Goal: Task Accomplishment & Management: Manage account settings

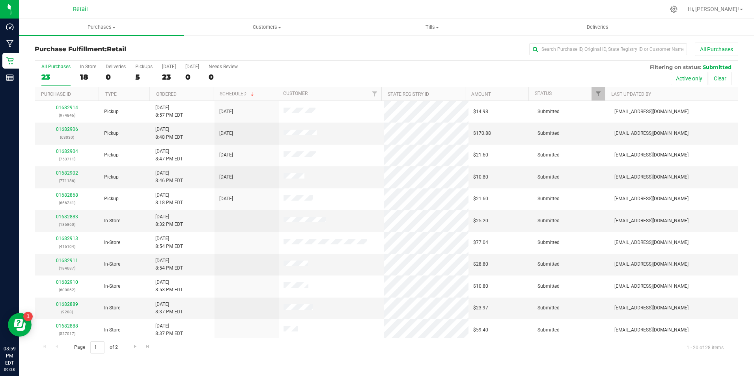
click at [75, 77] on div "All Purchases 23 In Store 18 Deliveries 0 PickUps 5 Today 23 Tomorrow 0 Needs R…" at bounding box center [386, 74] width 703 height 26
click at [89, 71] on label "In Store 18" at bounding box center [88, 75] width 16 height 22
click at [0, 0] on input "In Store 18" at bounding box center [0, 0] width 0 height 0
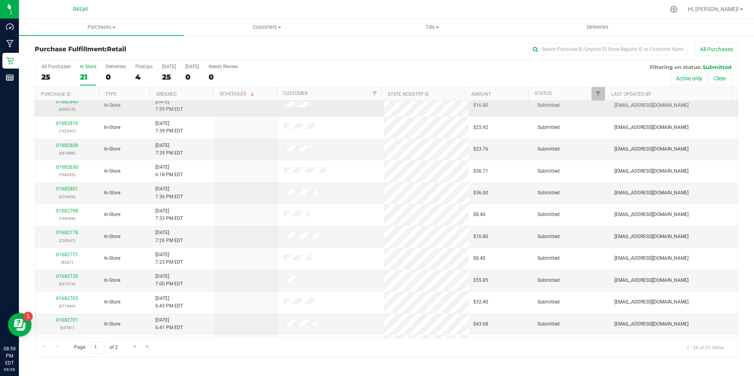
scroll to position [200, 0]
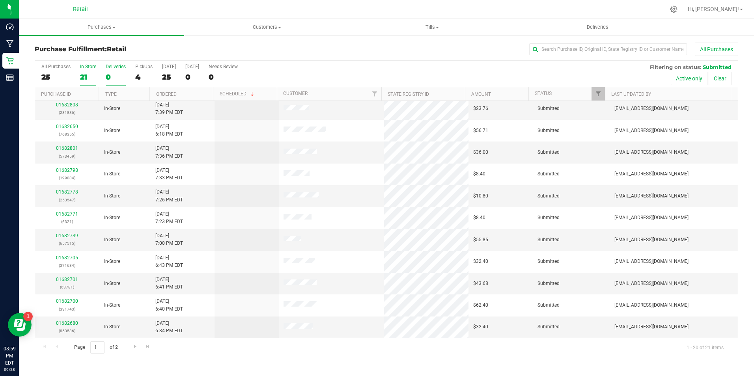
click at [107, 66] on div "Deliveries" at bounding box center [116, 67] width 20 height 6
click at [0, 0] on input "Deliveries 0" at bounding box center [0, 0] width 0 height 0
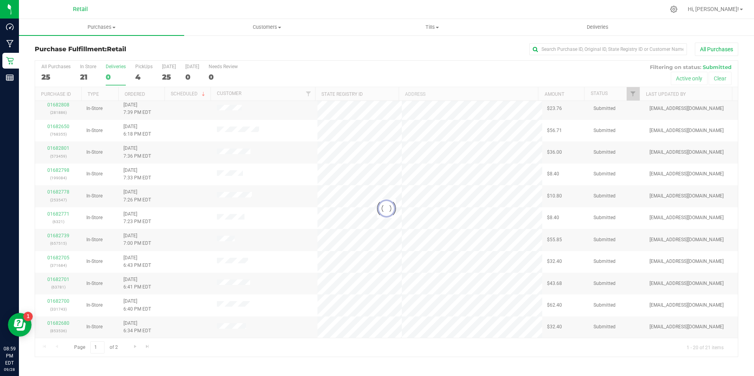
scroll to position [0, 0]
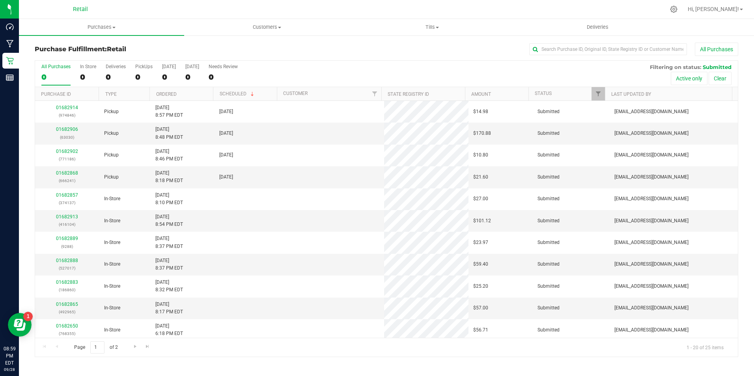
click at [120, 63] on div "All Purchases 0 In Store 0 Deliveries 0 PickUps 0 [DATE] 0 [DATE] 0 Needs Revie…" at bounding box center [386, 64] width 703 height 6
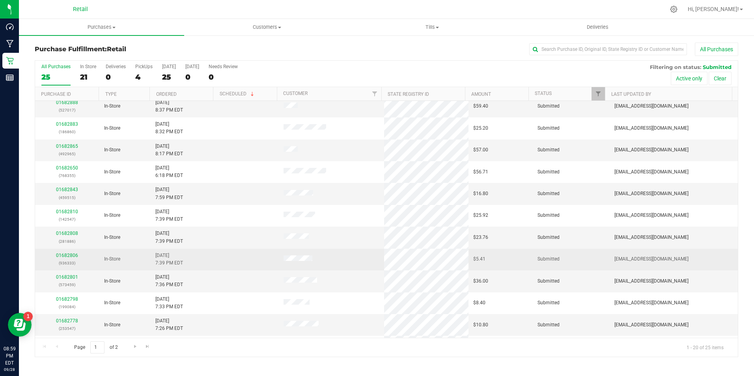
scroll to position [200, 0]
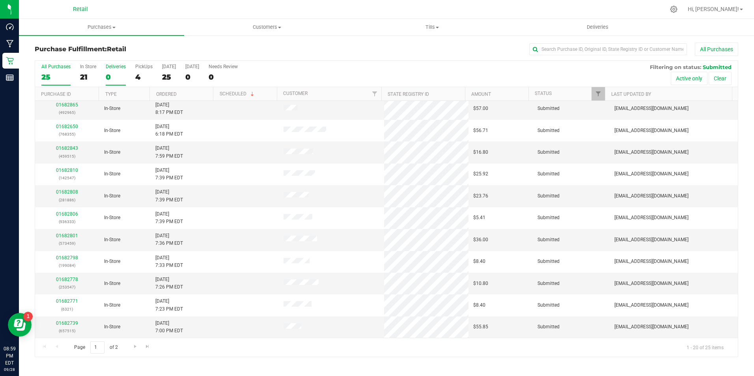
click at [115, 69] on label "Deliveries 0" at bounding box center [116, 75] width 20 height 22
click at [0, 0] on input "Deliveries 0" at bounding box center [0, 0] width 0 height 0
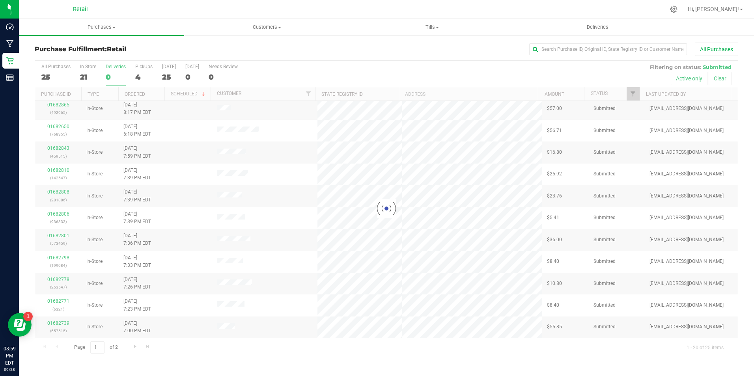
scroll to position [0, 0]
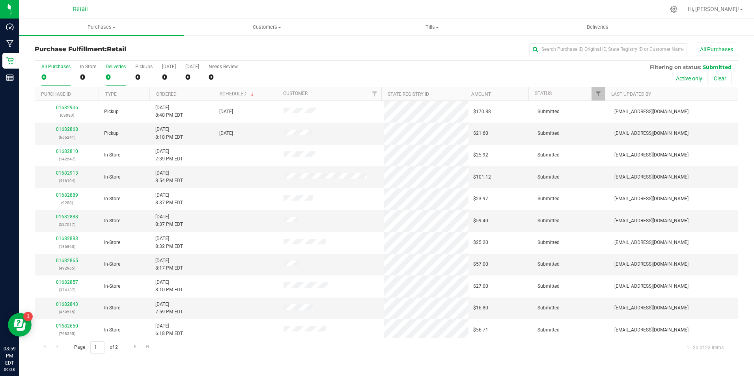
click at [115, 81] on div "0" at bounding box center [116, 77] width 20 height 9
click at [0, 0] on input "Deliveries 0" at bounding box center [0, 0] width 0 height 0
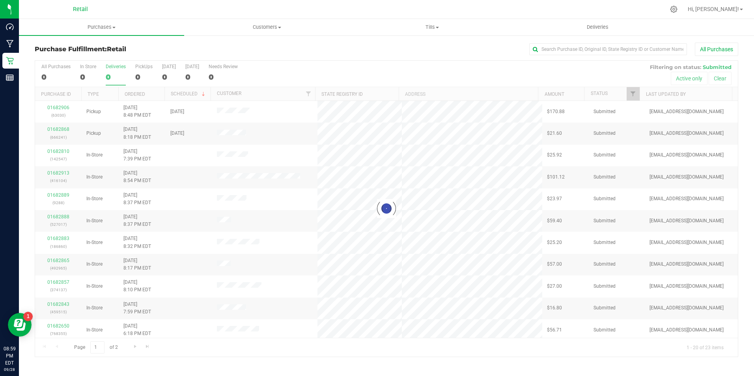
click at [112, 78] on div "0" at bounding box center [116, 77] width 20 height 9
click at [0, 0] on input "Deliveries 0" at bounding box center [0, 0] width 0 height 0
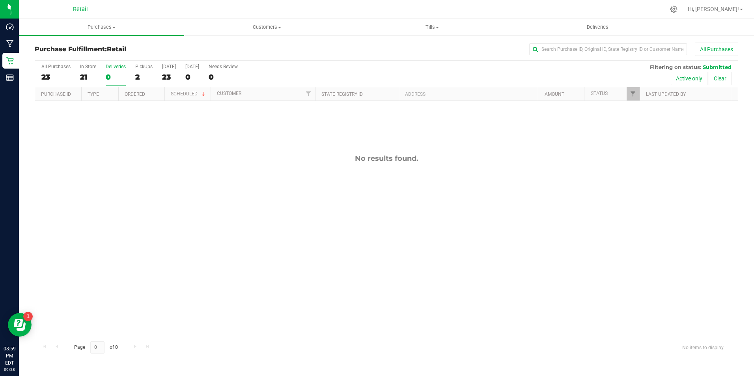
click at [109, 77] on div "0" at bounding box center [116, 77] width 20 height 9
click at [0, 0] on input "Deliveries 0" at bounding box center [0, 0] width 0 height 0
click at [109, 77] on div "0" at bounding box center [116, 77] width 20 height 9
click at [0, 0] on input "Deliveries 0" at bounding box center [0, 0] width 0 height 0
drag, startPoint x: 109, startPoint y: 77, endPoint x: 102, endPoint y: 73, distance: 7.8
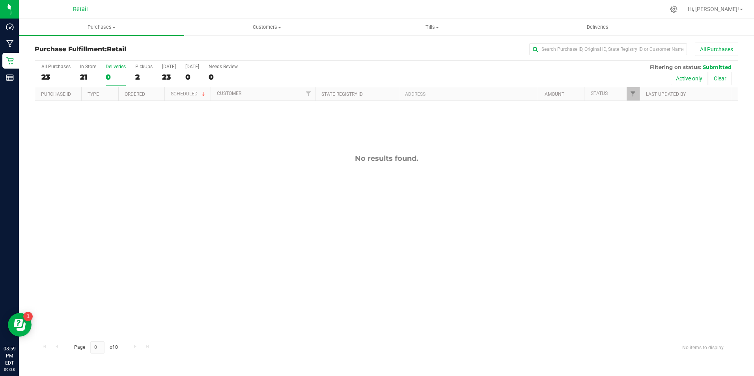
click at [102, 73] on div "All Purchases 23 In Store 21 Deliveries 0 PickUps 2 Today 23 Tomorrow 0 Needs R…" at bounding box center [386, 74] width 703 height 26
click at [118, 77] on div "0" at bounding box center [116, 77] width 20 height 9
click at [0, 0] on input "Deliveries 0" at bounding box center [0, 0] width 0 height 0
click at [118, 77] on div "0" at bounding box center [116, 77] width 20 height 9
click at [0, 0] on input "Deliveries 0" at bounding box center [0, 0] width 0 height 0
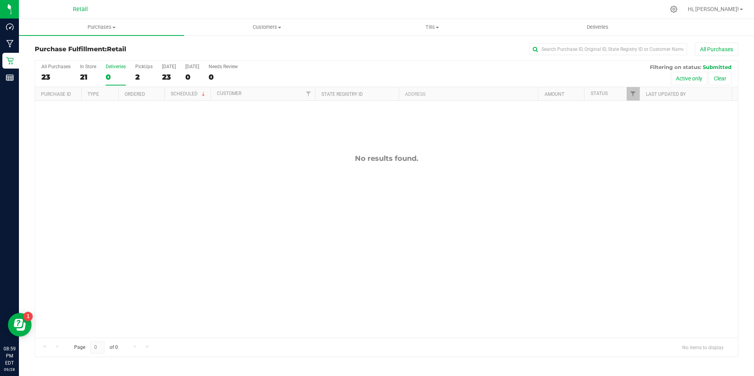
click at [118, 76] on div "0" at bounding box center [116, 77] width 20 height 9
click at [0, 0] on input "Deliveries 0" at bounding box center [0, 0] width 0 height 0
click at [117, 68] on div "Deliveries" at bounding box center [116, 67] width 20 height 6
click at [0, 0] on input "Deliveries 0" at bounding box center [0, 0] width 0 height 0
click at [118, 65] on div "Deliveries" at bounding box center [116, 67] width 20 height 6
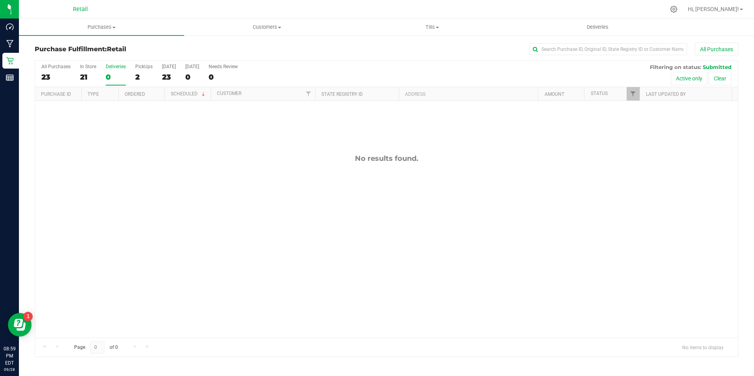
click at [0, 0] on input "Deliveries 0" at bounding box center [0, 0] width 0 height 0
click at [118, 65] on div "Deliveries" at bounding box center [116, 67] width 20 height 6
click at [0, 0] on input "Deliveries 0" at bounding box center [0, 0] width 0 height 0
click at [118, 65] on div "Deliveries" at bounding box center [116, 67] width 20 height 6
click at [0, 0] on input "Deliveries 0" at bounding box center [0, 0] width 0 height 0
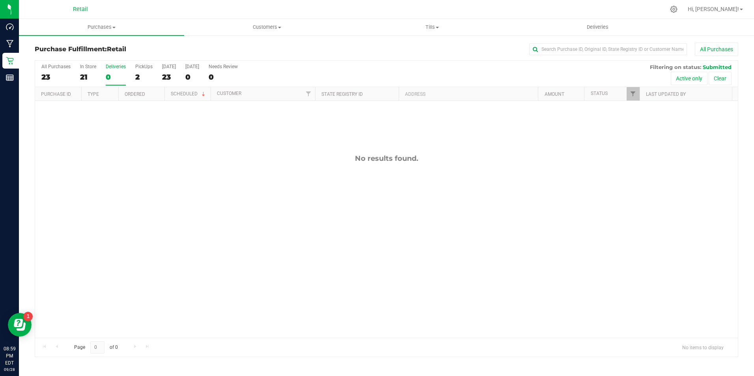
click at [118, 65] on div "Deliveries" at bounding box center [116, 67] width 20 height 6
click at [0, 0] on input "Deliveries 0" at bounding box center [0, 0] width 0 height 0
click at [273, 28] on span "Customers" at bounding box center [267, 27] width 165 height 7
click at [594, 22] on uib-tab-heading "Deliveries" at bounding box center [598, 27] width 165 height 16
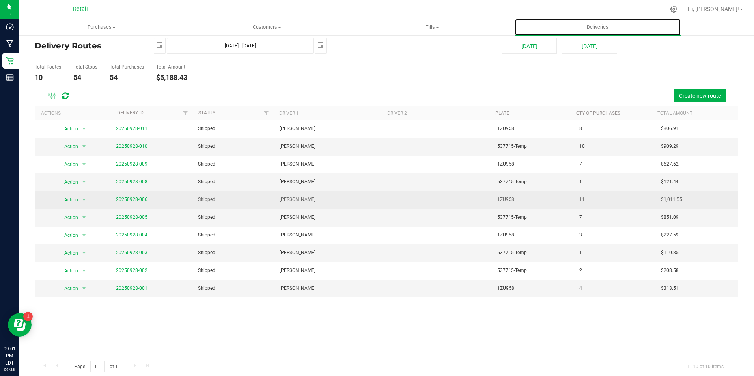
scroll to position [22, 0]
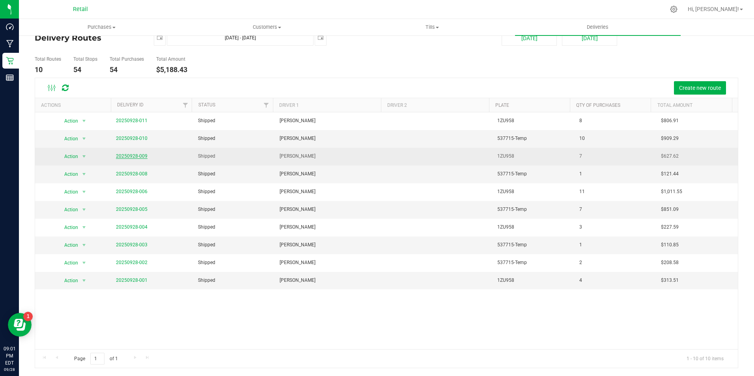
click at [132, 154] on link "20250928-009" at bounding box center [132, 156] width 32 height 6
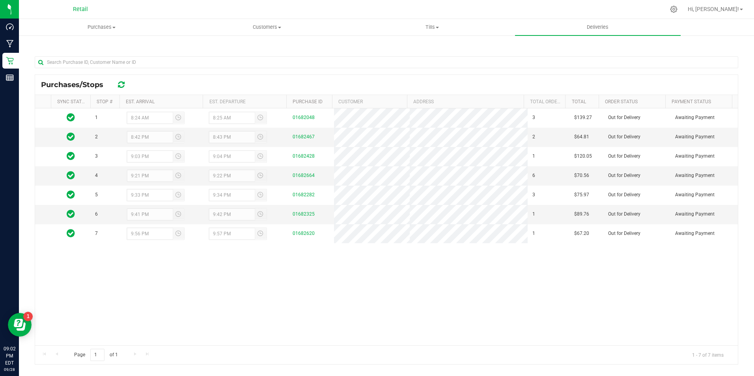
scroll to position [110, 0]
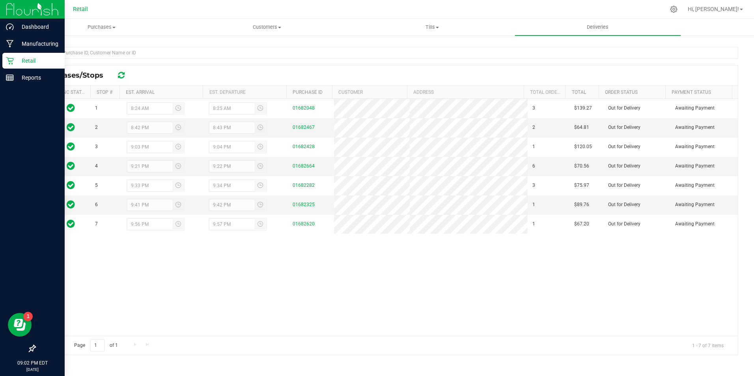
click at [13, 62] on icon at bounding box center [10, 61] width 8 height 8
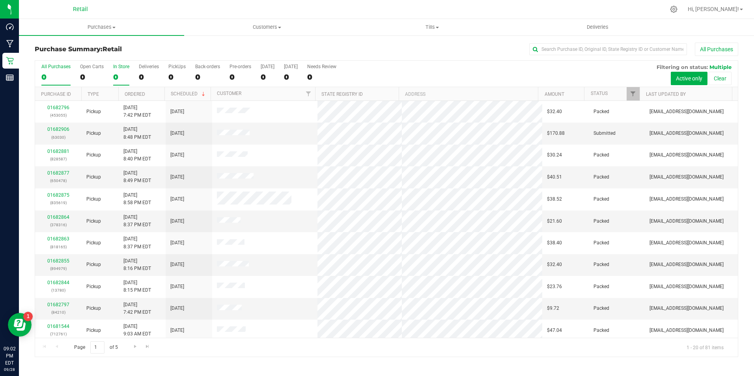
click at [118, 77] on div "0" at bounding box center [121, 77] width 16 height 9
click at [0, 0] on input "In Store 0" at bounding box center [0, 0] width 0 height 0
click at [90, 67] on div "Open Carts" at bounding box center [92, 67] width 24 height 6
click at [0, 0] on input "Open Carts 4" at bounding box center [0, 0] width 0 height 0
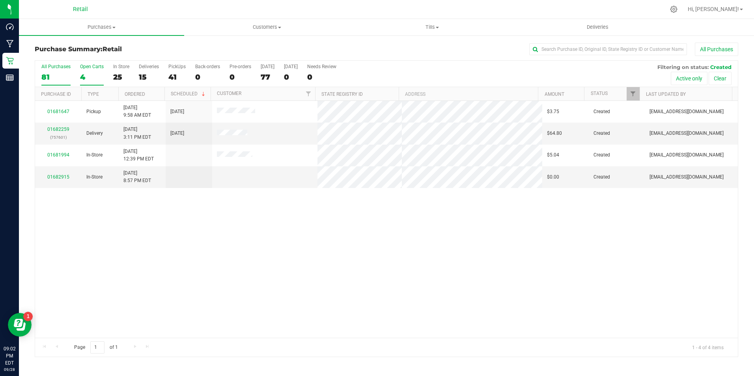
click at [60, 73] on div "81" at bounding box center [55, 77] width 29 height 9
click at [0, 0] on input "All Purchases 81" at bounding box center [0, 0] width 0 height 0
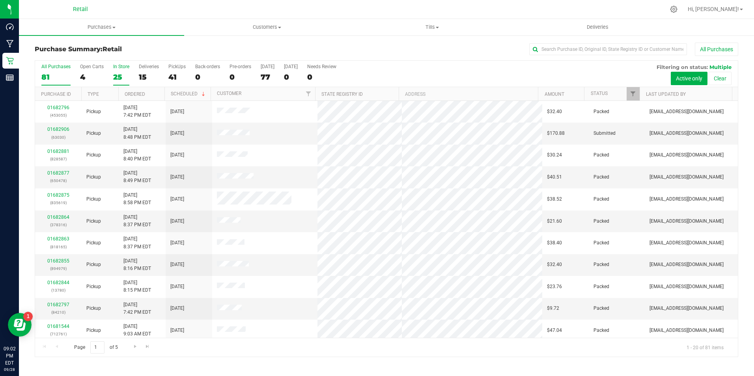
click at [119, 78] on div "25" at bounding box center [121, 77] width 16 height 9
click at [0, 0] on input "In Store 25" at bounding box center [0, 0] width 0 height 0
click at [99, 70] on label "Open Carts 4" at bounding box center [92, 75] width 24 height 22
click at [0, 0] on input "Open Carts 4" at bounding box center [0, 0] width 0 height 0
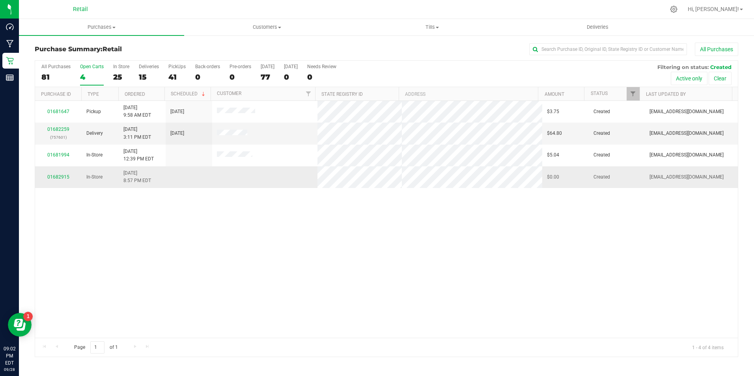
click at [52, 174] on div "01682915" at bounding box center [58, 177] width 37 height 7
click at [57, 179] on link "01682915" at bounding box center [58, 177] width 22 height 6
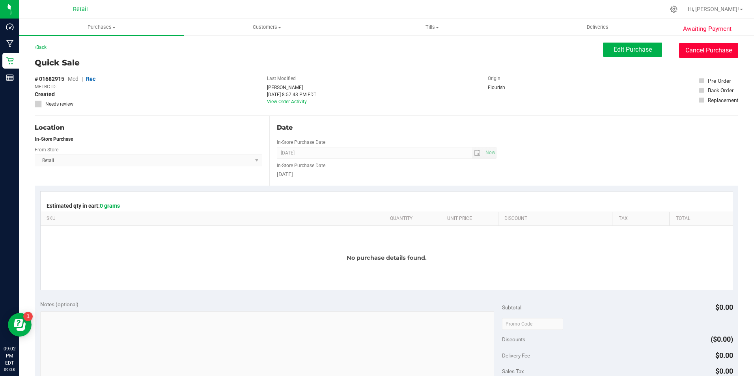
click at [679, 51] on button "Cancel Purchase" at bounding box center [708, 50] width 59 height 15
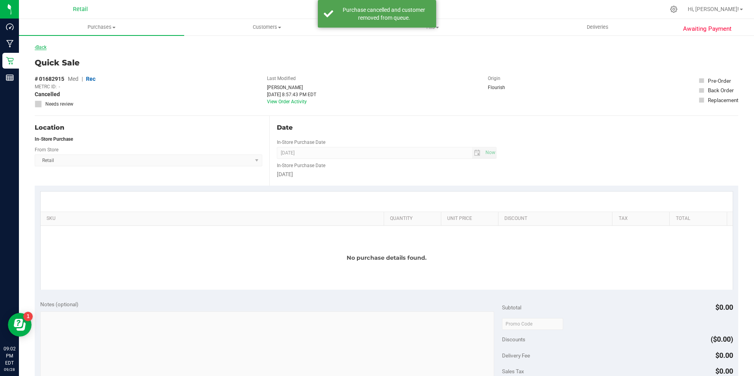
click at [43, 45] on link "Back" at bounding box center [41, 48] width 12 height 6
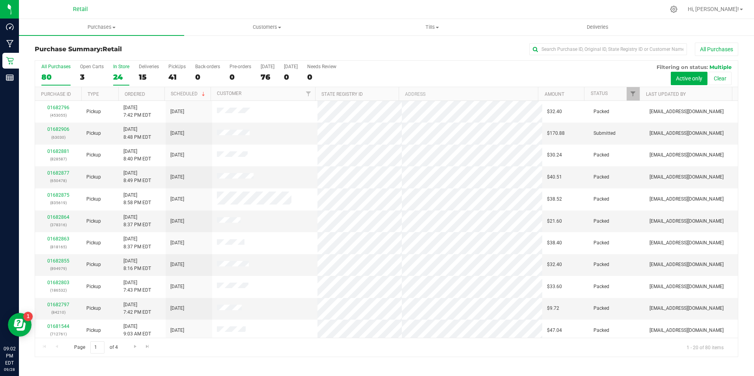
click at [119, 78] on div "24" at bounding box center [121, 77] width 16 height 9
click at [0, 0] on input "In Store 24" at bounding box center [0, 0] width 0 height 0
click at [146, 351] on link "Go to the last page" at bounding box center [147, 347] width 11 height 11
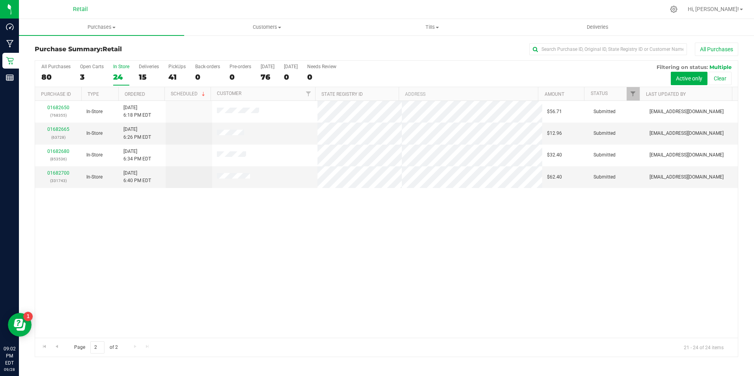
click at [119, 77] on div "24" at bounding box center [121, 77] width 16 height 9
click at [0, 0] on input "In Store 24" at bounding box center [0, 0] width 0 height 0
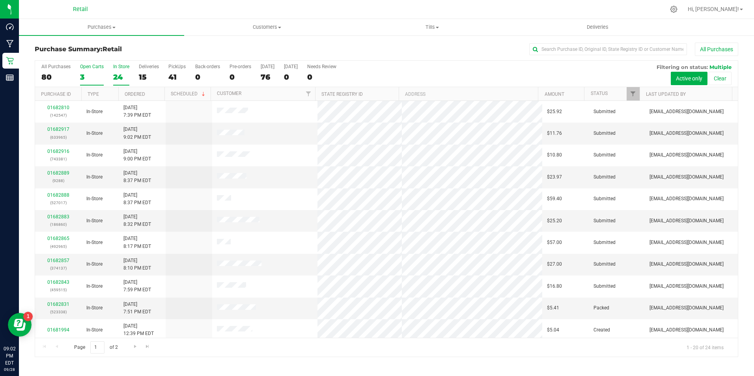
click at [84, 71] on label "Open Carts 3" at bounding box center [92, 75] width 24 height 22
click at [0, 0] on input "Open Carts 3" at bounding box center [0, 0] width 0 height 0
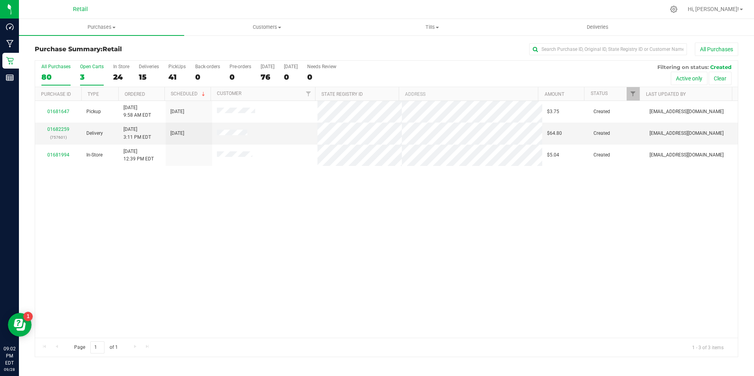
click at [47, 71] on label "All Purchases 80" at bounding box center [55, 75] width 29 height 22
click at [0, 0] on input "All Purchases 80" at bounding box center [0, 0] width 0 height 0
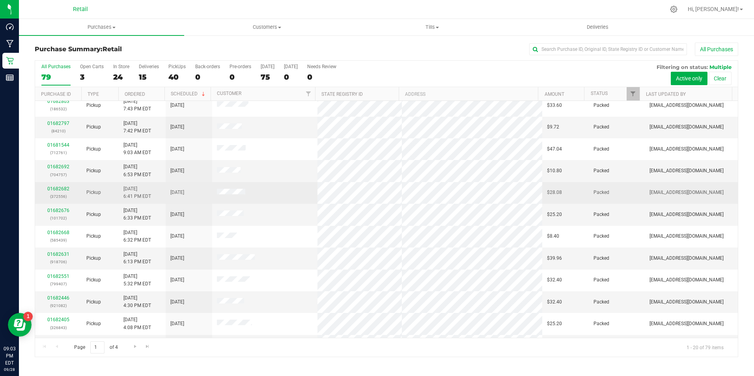
scroll to position [200, 0]
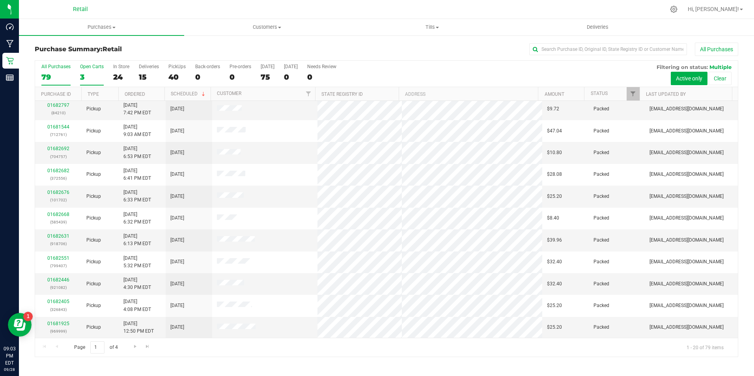
click at [86, 74] on div "3" at bounding box center [92, 77] width 24 height 9
click at [0, 0] on input "Open Carts 3" at bounding box center [0, 0] width 0 height 0
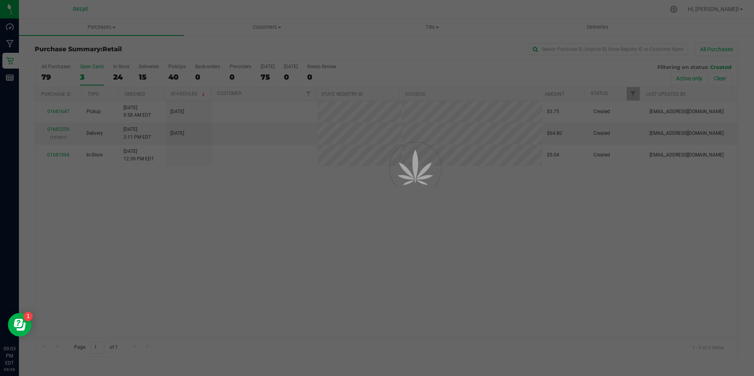
scroll to position [0, 0]
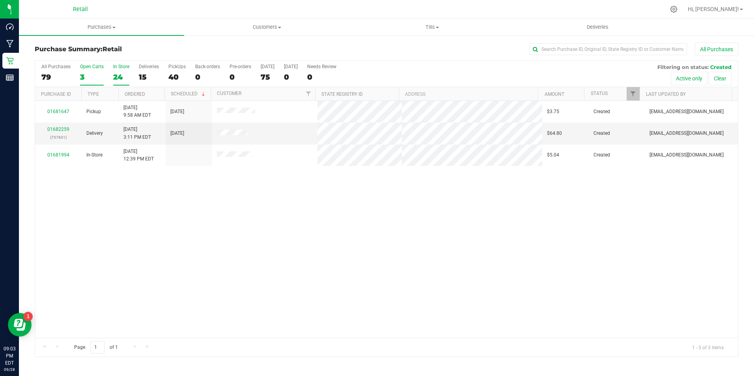
click at [117, 77] on div "24" at bounding box center [121, 77] width 16 height 9
click at [0, 0] on input "In Store 24" at bounding box center [0, 0] width 0 height 0
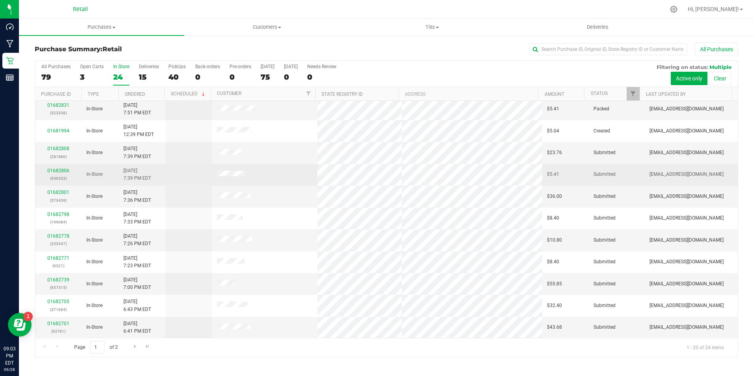
scroll to position [200, 0]
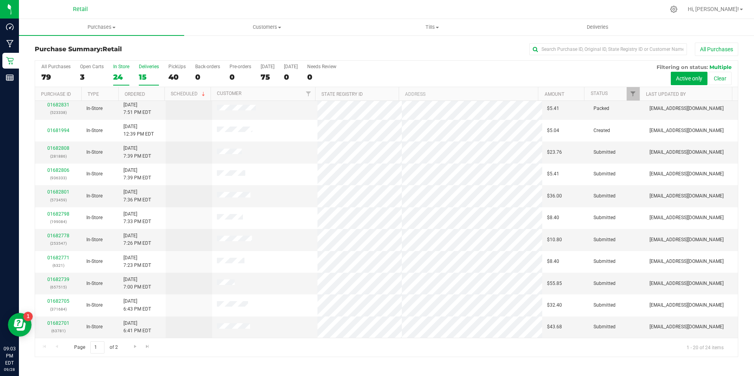
click at [147, 68] on div "Deliveries" at bounding box center [149, 67] width 20 height 6
click at [0, 0] on input "Deliveries 15" at bounding box center [0, 0] width 0 height 0
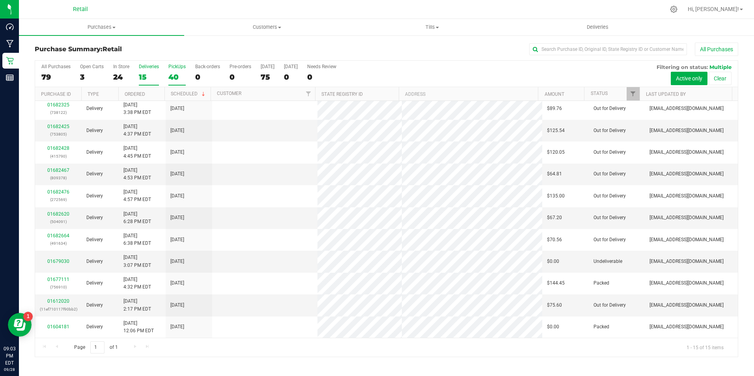
scroll to position [0, 0]
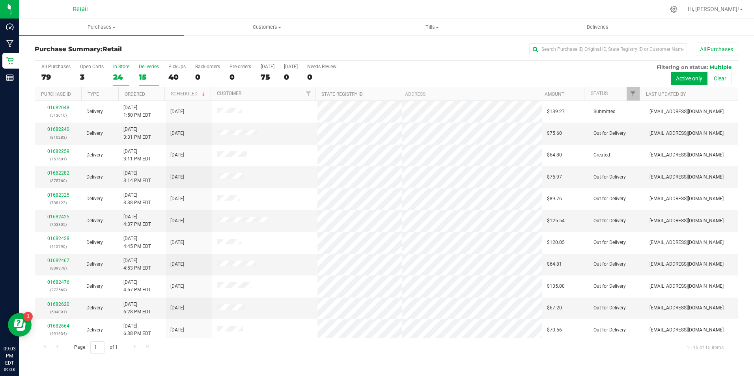
click at [120, 72] on label "In Store 24" at bounding box center [121, 75] width 16 height 22
click at [0, 0] on input "In Store 24" at bounding box center [0, 0] width 0 height 0
click at [84, 71] on label "Open Carts 3" at bounding box center [92, 75] width 24 height 22
click at [0, 0] on input "Open Carts 3" at bounding box center [0, 0] width 0 height 0
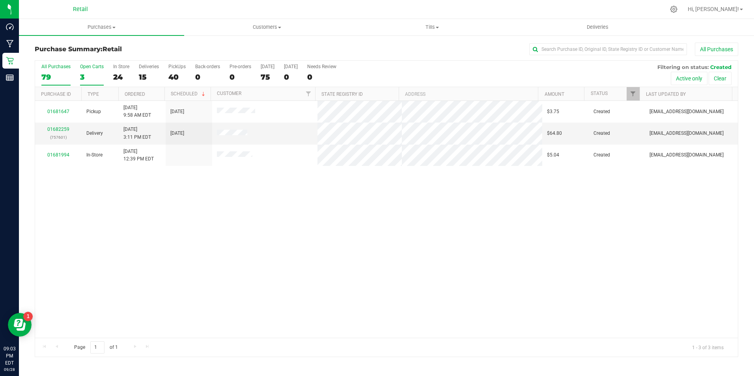
click at [45, 71] on label "All Purchases 79" at bounding box center [55, 75] width 29 height 22
click at [0, 0] on input "All Purchases 79" at bounding box center [0, 0] width 0 height 0
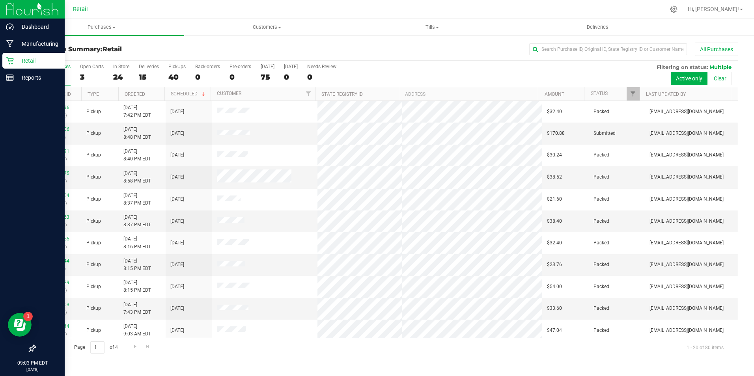
click at [1, 65] on link "Retail" at bounding box center [32, 61] width 65 height 17
click at [26, 63] on p "Retail" at bounding box center [37, 60] width 47 height 9
click at [44, 59] on p "Retail" at bounding box center [37, 60] width 47 height 9
click at [8, 58] on icon at bounding box center [10, 61] width 8 height 8
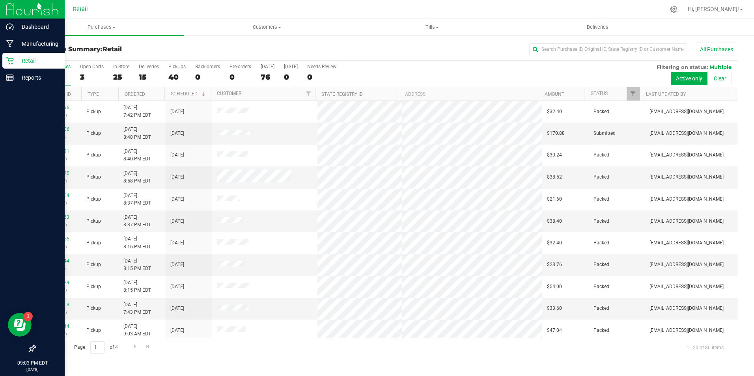
click at [36, 58] on p "Retail" at bounding box center [37, 60] width 47 height 9
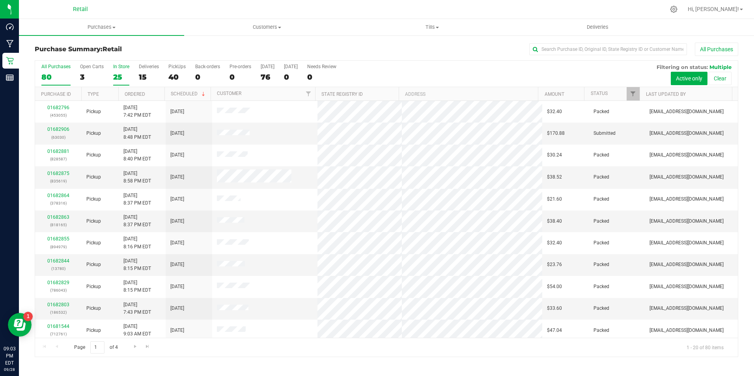
drag, startPoint x: 127, startPoint y: 58, endPoint x: 117, endPoint y: 72, distance: 18.1
click at [117, 73] on div "25" at bounding box center [121, 77] width 16 height 9
click at [0, 0] on input "In Store 25" at bounding box center [0, 0] width 0 height 0
click at [117, 73] on div "25" at bounding box center [121, 77] width 16 height 9
click at [0, 0] on input "In Store 25" at bounding box center [0, 0] width 0 height 0
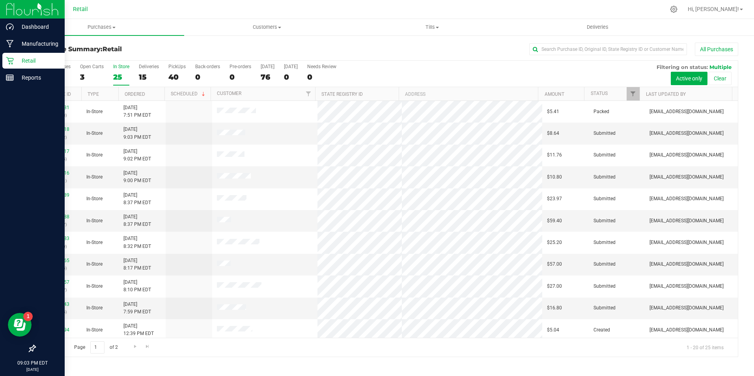
click at [0, 63] on html "Dashboard Manufacturing Retail Reports 09:03 PM EDT 09/28/2025 09/28 Retail Hi,…" at bounding box center [377, 188] width 754 height 376
click at [11, 60] on icon at bounding box center [10, 61] width 8 height 8
click at [35, 60] on p "Retail" at bounding box center [37, 60] width 47 height 9
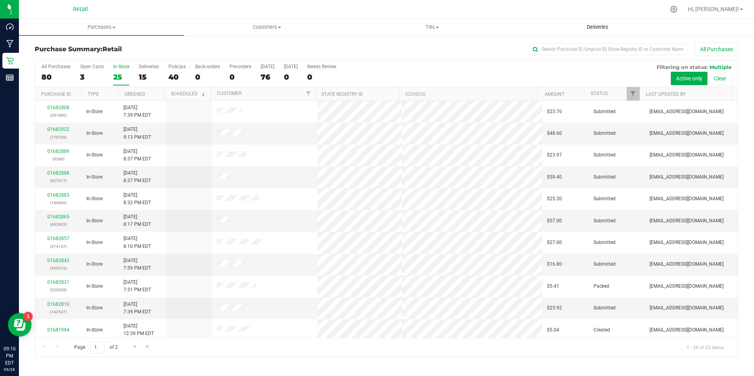
click at [606, 27] on span "Deliveries" at bounding box center [597, 27] width 43 height 7
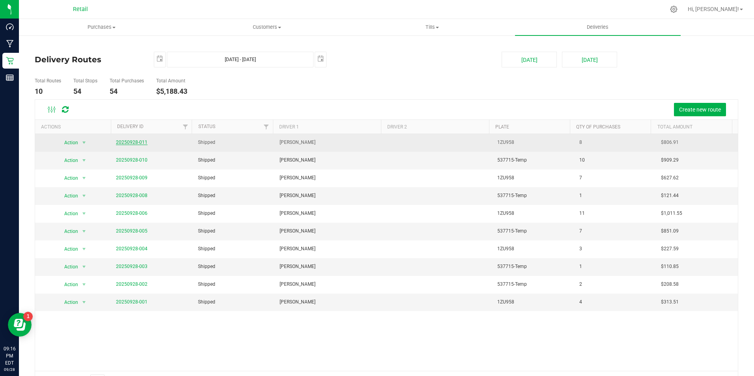
click at [120, 144] on link "20250928-011" at bounding box center [132, 143] width 32 height 6
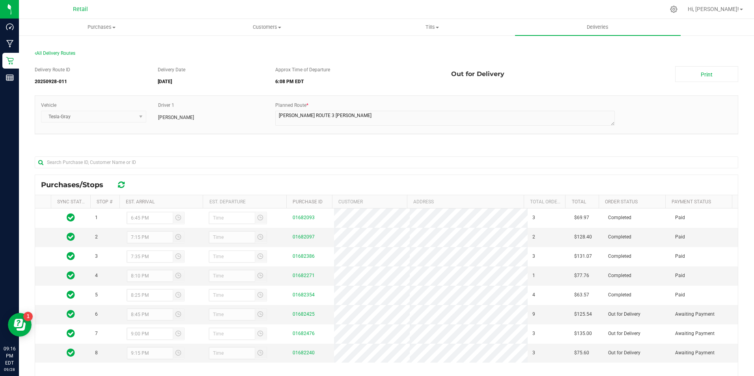
click at [42, 58] on div "All Delivery Routes" at bounding box center [387, 55] width 704 height 11
click at [47, 52] on span "All Delivery Routes" at bounding box center [55, 54] width 41 height 6
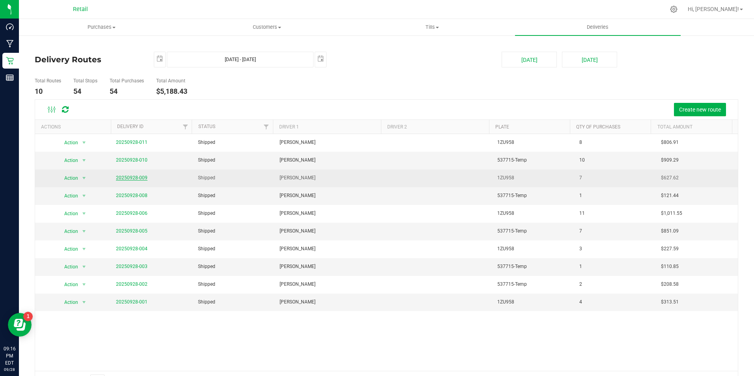
click at [122, 179] on link "20250928-009" at bounding box center [132, 178] width 32 height 6
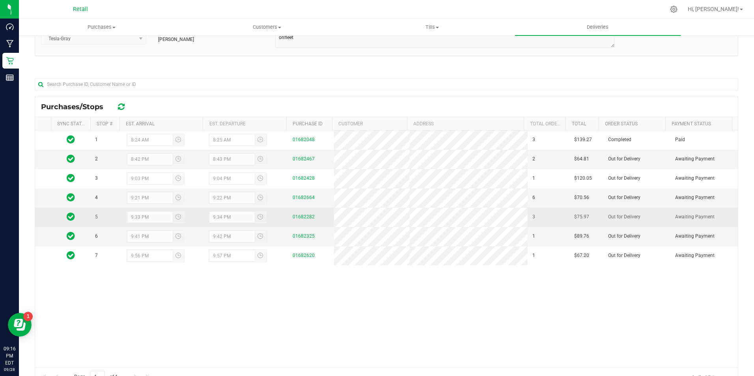
scroll to position [79, 0]
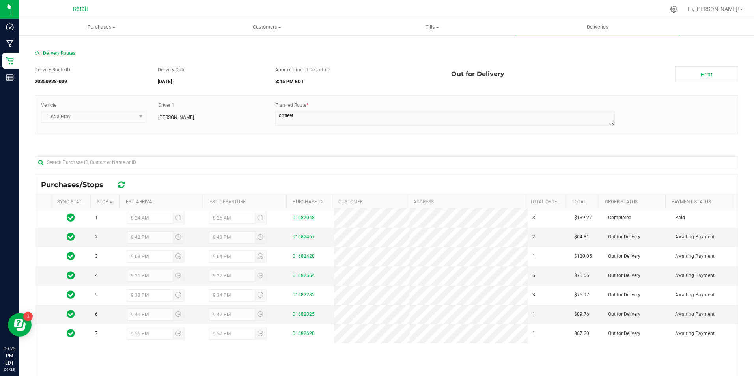
click at [65, 53] on span "All Delivery Routes" at bounding box center [55, 54] width 41 height 6
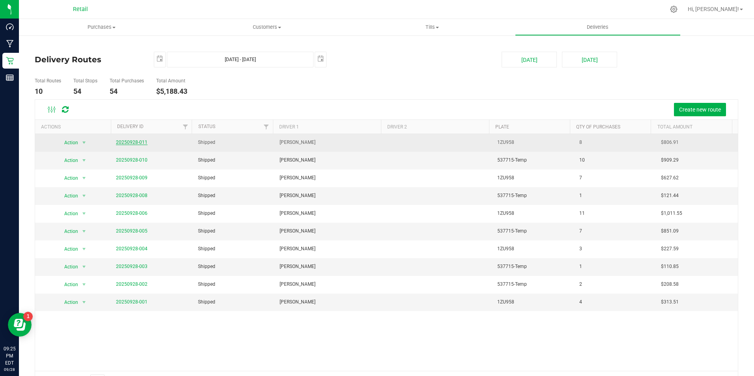
click at [135, 140] on link "20250928-011" at bounding box center [132, 143] width 32 height 6
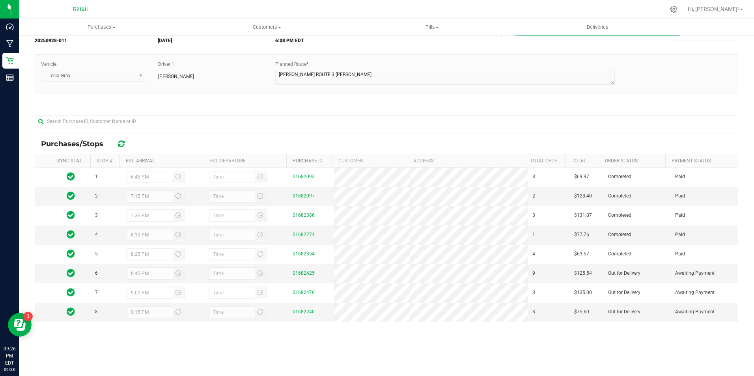
scroll to position [79, 0]
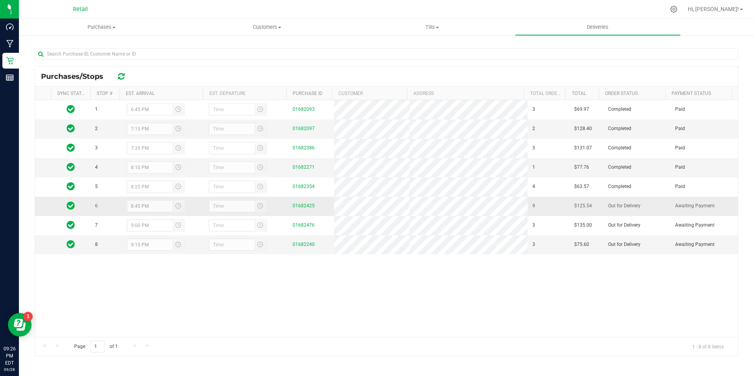
scroll to position [110, 0]
click at [276, 25] on span "Customers" at bounding box center [267, 27] width 165 height 7
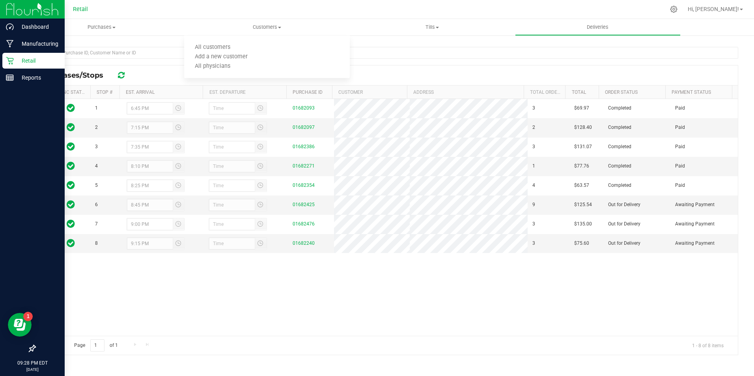
click at [13, 63] on icon at bounding box center [10, 61] width 8 height 8
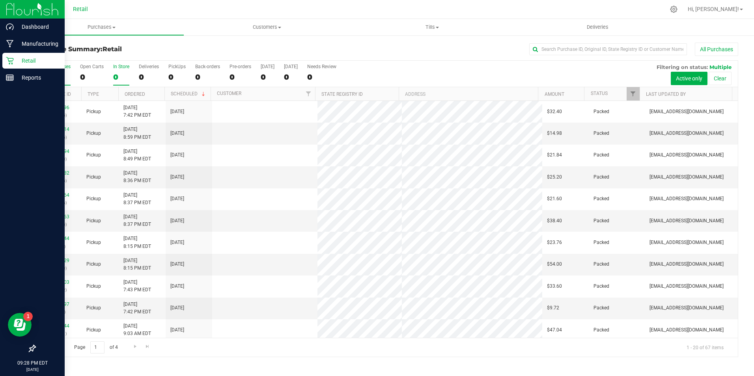
click at [120, 77] on div "0" at bounding box center [121, 77] width 16 height 9
click at [0, 0] on input "In Store 0" at bounding box center [0, 0] width 0 height 0
click at [66, 131] on link "01682924" at bounding box center [58, 130] width 22 height 6
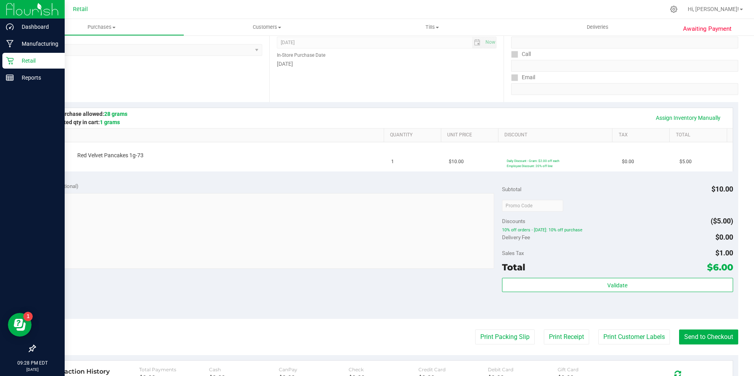
scroll to position [116, 0]
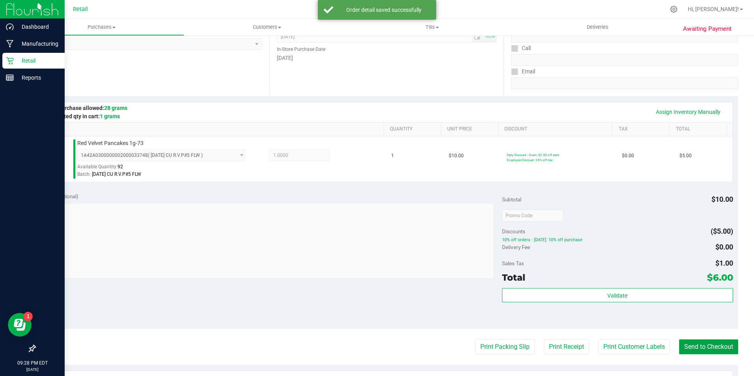
click at [720, 351] on button "Send to Checkout" at bounding box center [708, 347] width 59 height 15
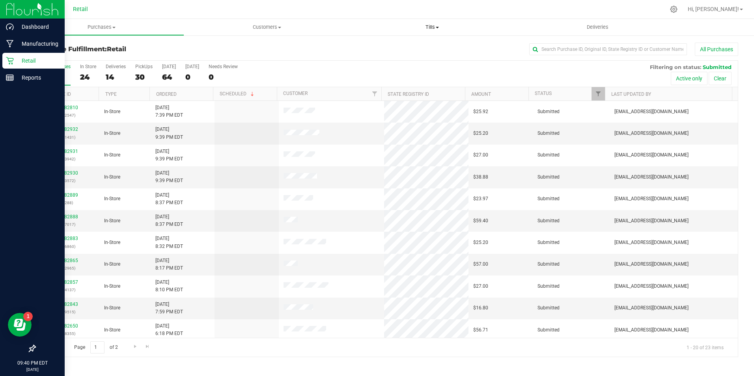
click at [443, 26] on span "Tills" at bounding box center [432, 27] width 165 height 7
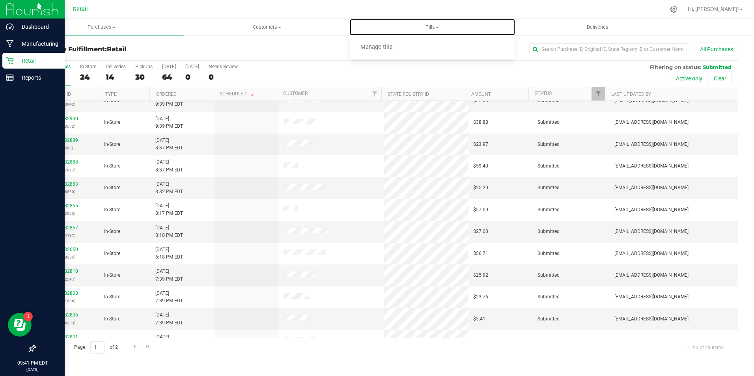
scroll to position [79, 0]
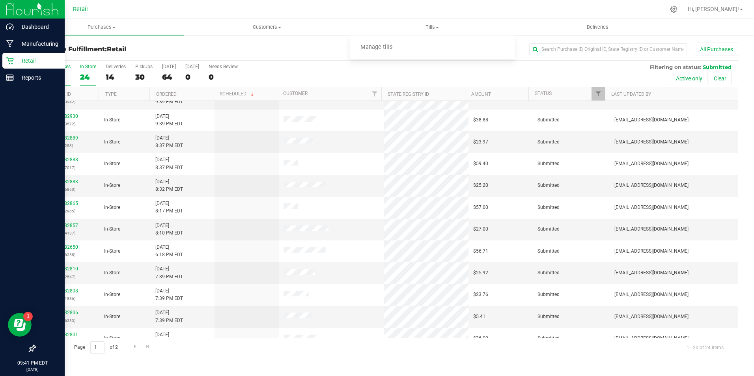
click at [81, 71] on label "In Store 24" at bounding box center [88, 75] width 16 height 22
click at [0, 0] on input "In Store 24" at bounding box center [0, 0] width 0 height 0
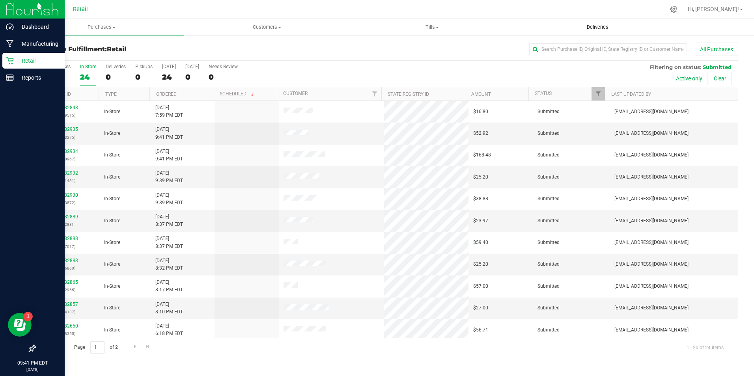
click at [602, 33] on uib-tab-heading "Deliveries" at bounding box center [598, 27] width 165 height 16
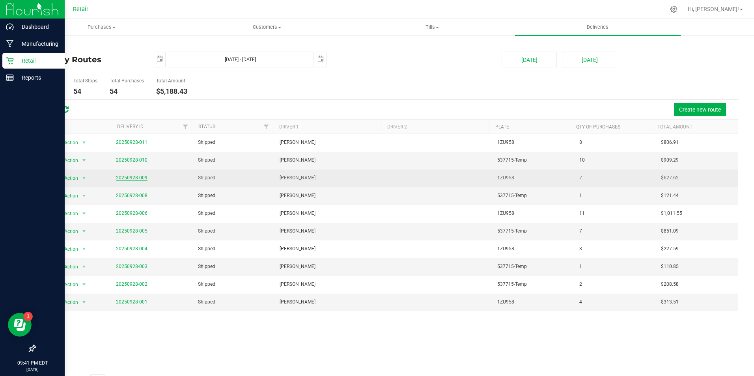
click at [127, 177] on link "20250928-009" at bounding box center [132, 178] width 32 height 6
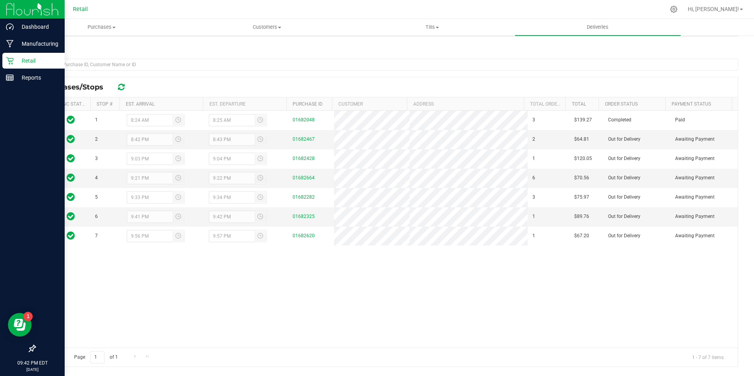
scroll to position [110, 0]
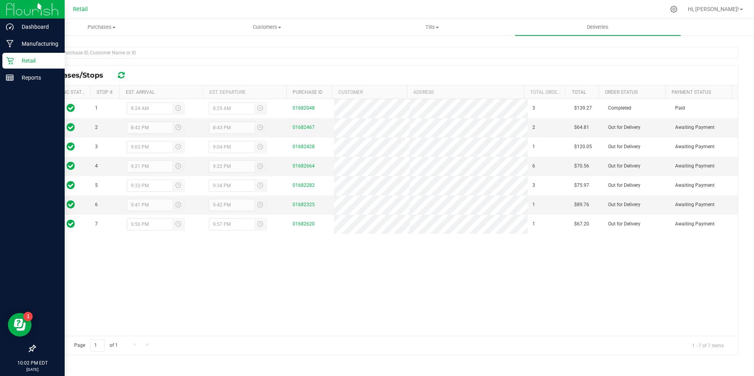
click at [10, 62] on icon at bounding box center [10, 61] width 8 height 8
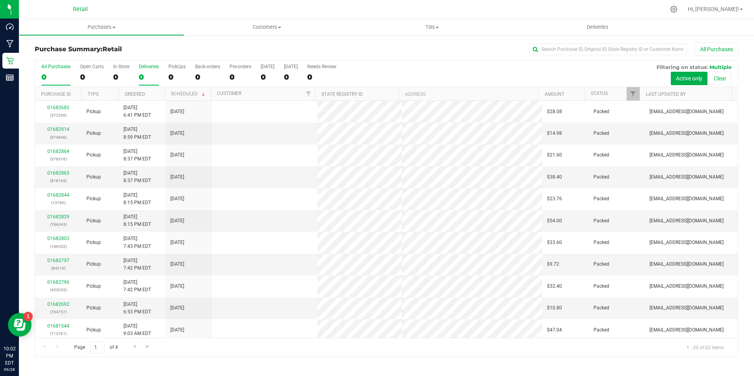
click at [139, 75] on div "0" at bounding box center [149, 77] width 20 height 9
click at [0, 0] on input "Deliveries 0" at bounding box center [0, 0] width 0 height 0
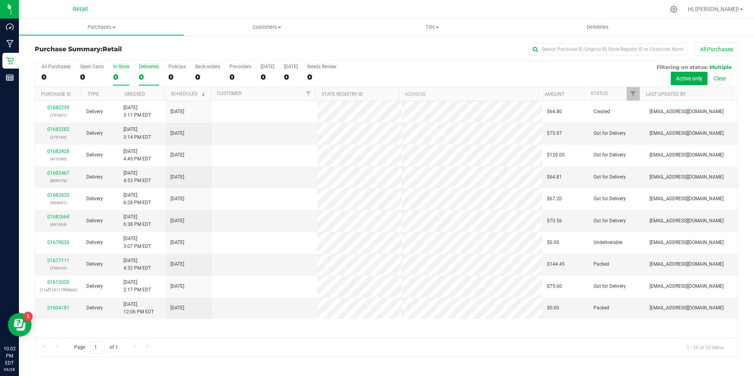
click at [123, 71] on label "In Store 0" at bounding box center [121, 75] width 16 height 22
click at [0, 0] on input "In Store 0" at bounding box center [0, 0] width 0 height 0
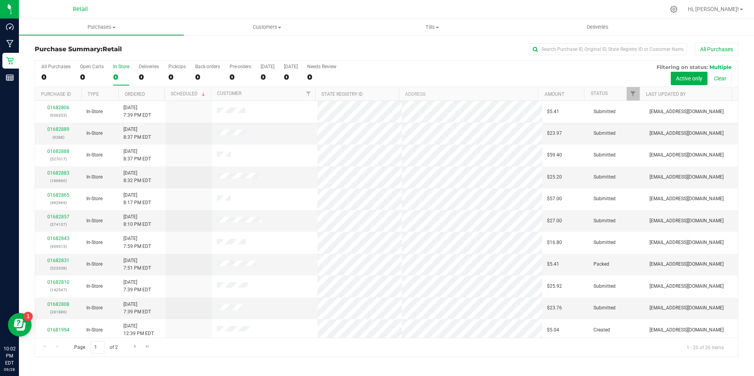
click at [123, 71] on label "In Store 0" at bounding box center [121, 75] width 16 height 22
click at [0, 0] on input "In Store 0" at bounding box center [0, 0] width 0 height 0
click at [106, 76] on div "All Purchases 0 Open Carts 0 In Store 0 Deliveries 0 PickUps 0 Back-orders 0 Pr…" at bounding box center [386, 74] width 703 height 26
click at [123, 75] on div "0" at bounding box center [121, 77] width 16 height 9
click at [0, 0] on input "In Store 0" at bounding box center [0, 0] width 0 height 0
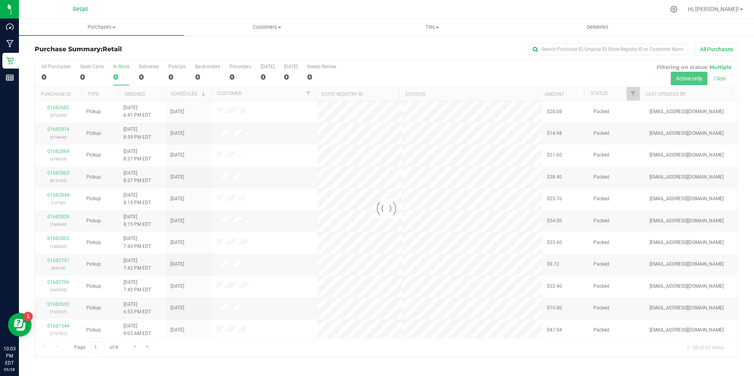
click at [123, 75] on div "0" at bounding box center [121, 77] width 16 height 9
click at [0, 0] on input "In Store 0" at bounding box center [0, 0] width 0 height 0
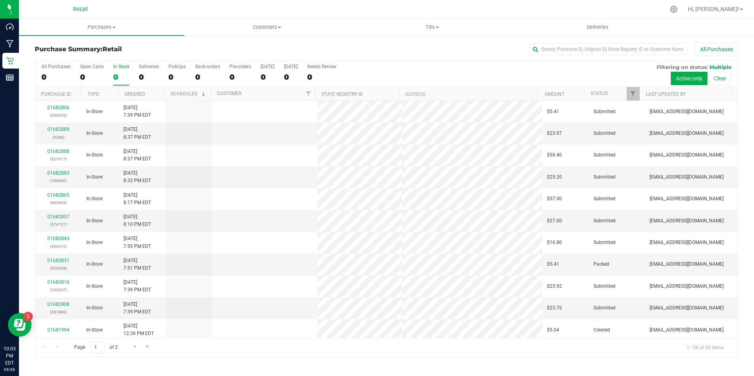
click at [123, 75] on div "0" at bounding box center [121, 77] width 16 height 9
click at [0, 0] on input "In Store 0" at bounding box center [0, 0] width 0 height 0
click at [123, 75] on div "0" at bounding box center [121, 77] width 16 height 9
click at [0, 0] on input "In Store 0" at bounding box center [0, 0] width 0 height 0
click at [114, 77] on div "26" at bounding box center [121, 77] width 16 height 9
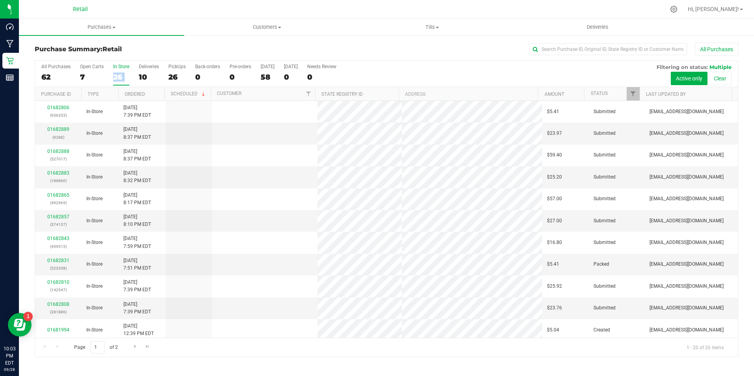
click at [0, 0] on input "In Store 26" at bounding box center [0, 0] width 0 height 0
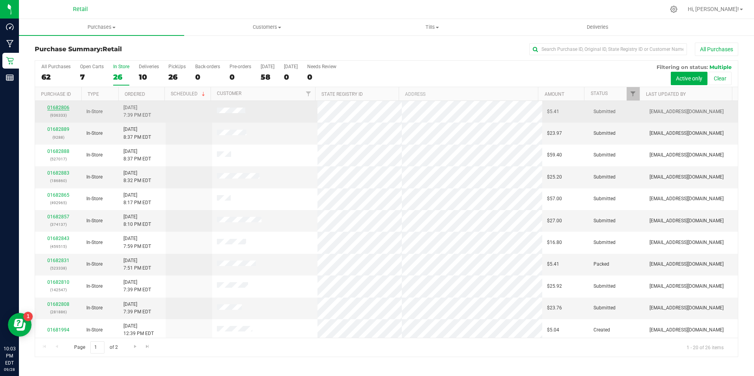
click at [62, 108] on link "01682806" at bounding box center [58, 108] width 22 height 6
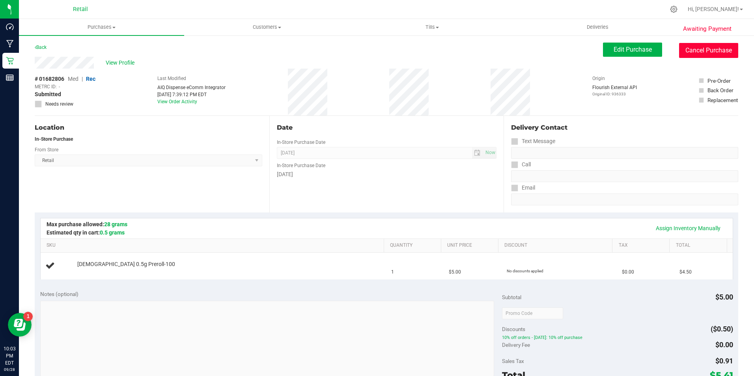
drag, startPoint x: 700, startPoint y: 56, endPoint x: 412, endPoint y: 47, distance: 287.4
click at [700, 56] on button "Cancel Purchase" at bounding box center [708, 50] width 59 height 15
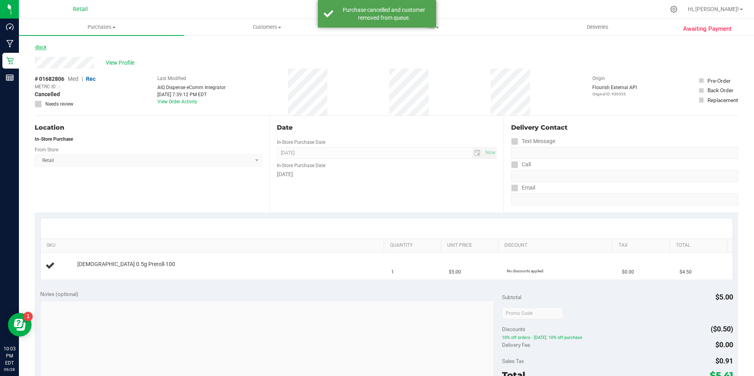
click at [43, 45] on link "Back" at bounding box center [41, 48] width 12 height 6
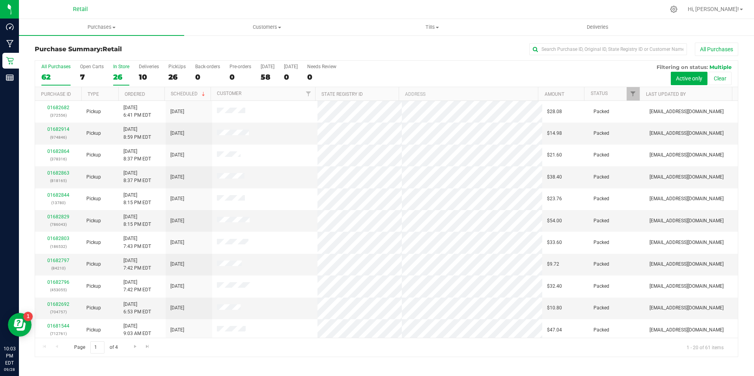
click at [122, 71] on label "In Store 26" at bounding box center [121, 75] width 16 height 22
click at [0, 0] on input "In Store 26" at bounding box center [0, 0] width 0 height 0
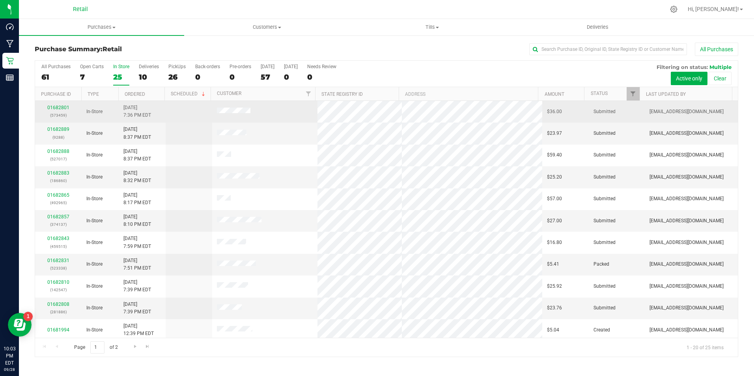
click at [56, 115] on p "(573459)" at bounding box center [58, 115] width 37 height 7
click at [56, 110] on link "01682801" at bounding box center [58, 108] width 22 height 6
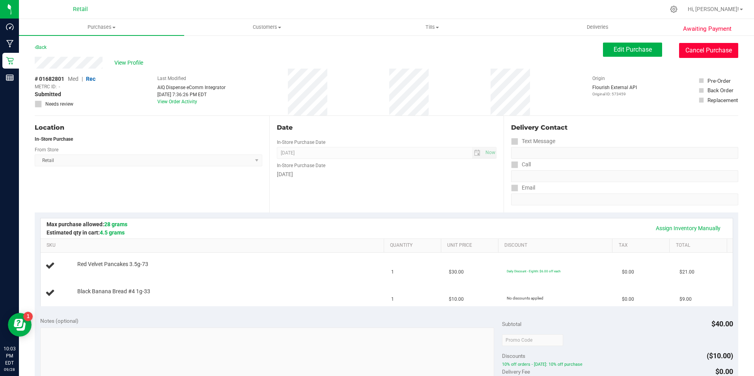
click at [694, 53] on button "Cancel Purchase" at bounding box center [708, 50] width 59 height 15
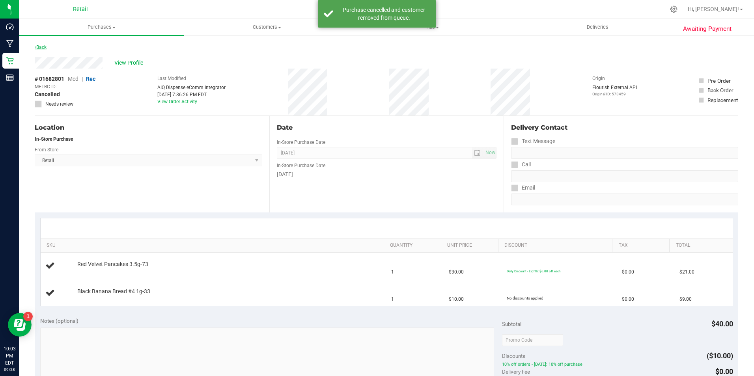
click at [46, 48] on link "Back" at bounding box center [41, 48] width 12 height 6
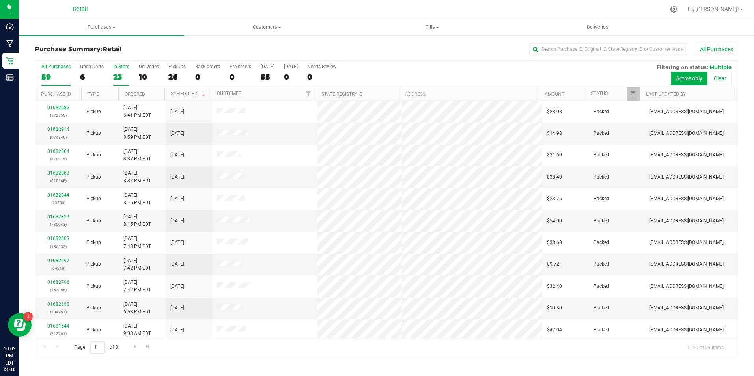
click at [123, 74] on div "23" at bounding box center [121, 77] width 16 height 9
click at [0, 0] on input "In Store 23" at bounding box center [0, 0] width 0 height 0
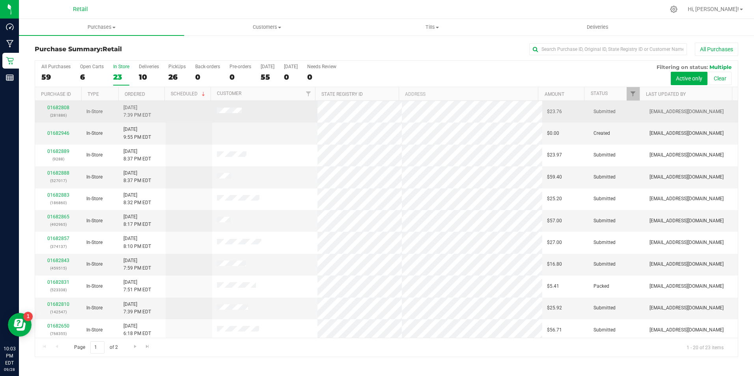
click at [72, 109] on div "01682808 (281886)" at bounding box center [58, 111] width 37 height 15
click at [64, 109] on link "01682808" at bounding box center [58, 108] width 22 height 6
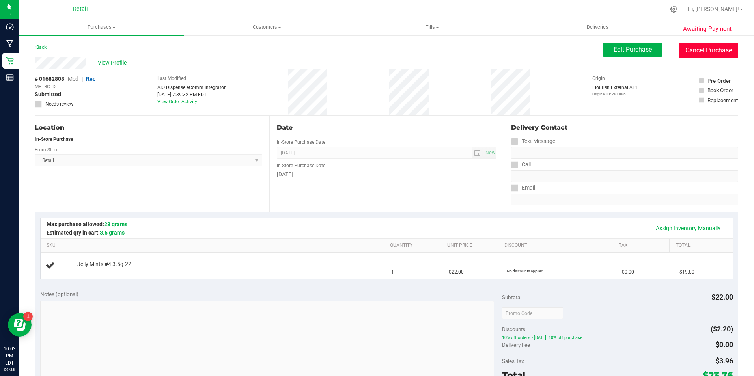
click at [692, 51] on button "Cancel Purchase" at bounding box center [708, 50] width 59 height 15
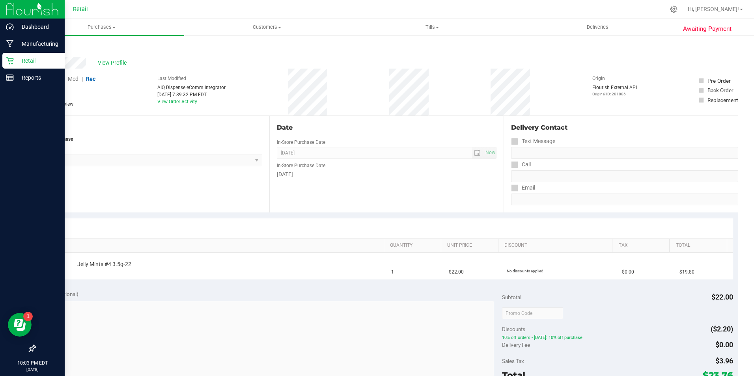
click at [17, 60] on p "Retail" at bounding box center [37, 60] width 47 height 9
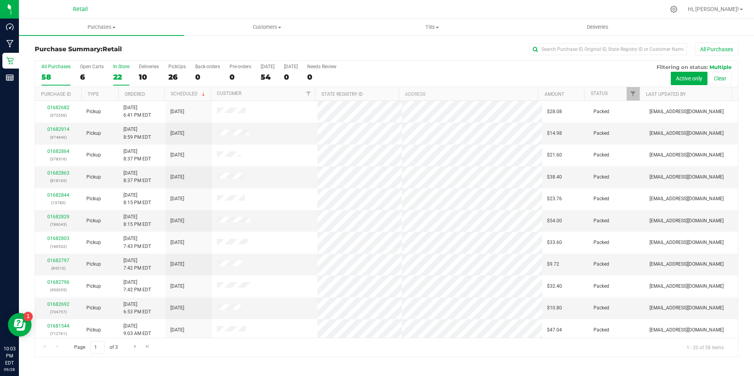
click at [117, 73] on div "22" at bounding box center [121, 77] width 16 height 9
click at [0, 0] on input "In Store 22" at bounding box center [0, 0] width 0 height 0
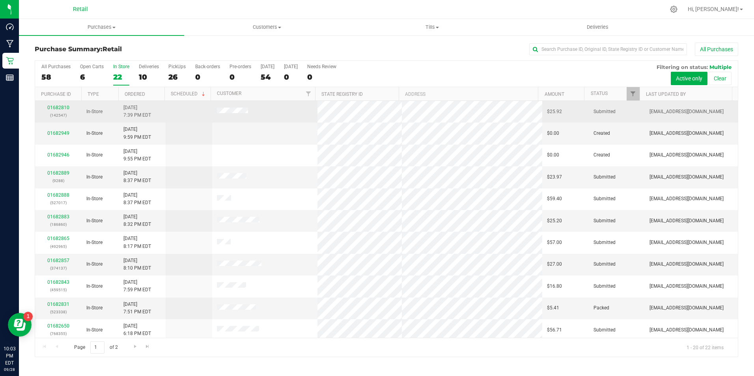
click at [69, 107] on div "01682810 (142547)" at bounding box center [58, 111] width 37 height 15
click at [58, 104] on div "01682810 (142547)" at bounding box center [58, 111] width 37 height 15
click at [63, 110] on link "01682810" at bounding box center [58, 108] width 22 height 6
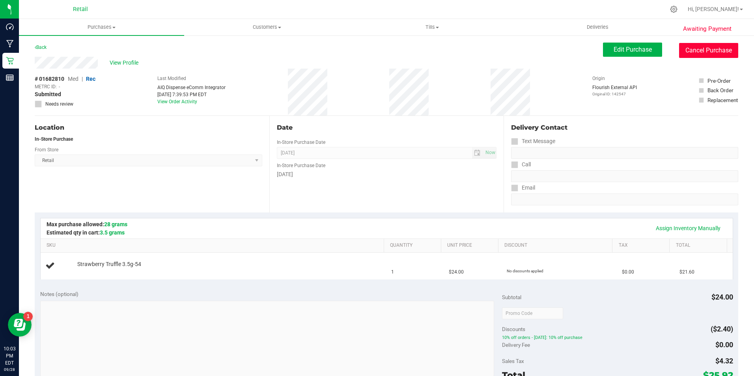
click at [690, 51] on button "Cancel Purchase" at bounding box center [708, 50] width 59 height 15
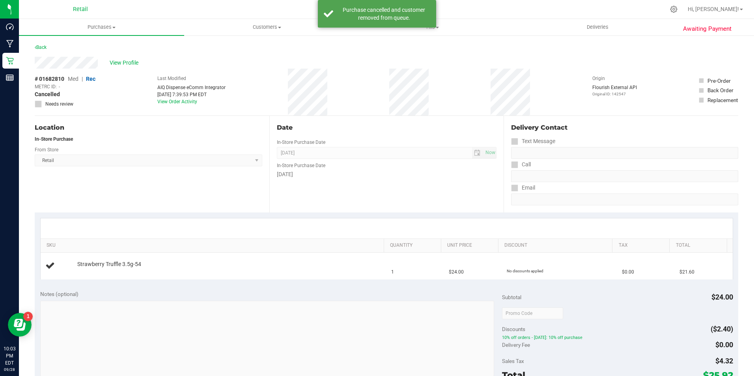
click at [41, 53] on div "Back" at bounding box center [387, 50] width 704 height 14
click at [41, 46] on link "Back" at bounding box center [41, 48] width 12 height 6
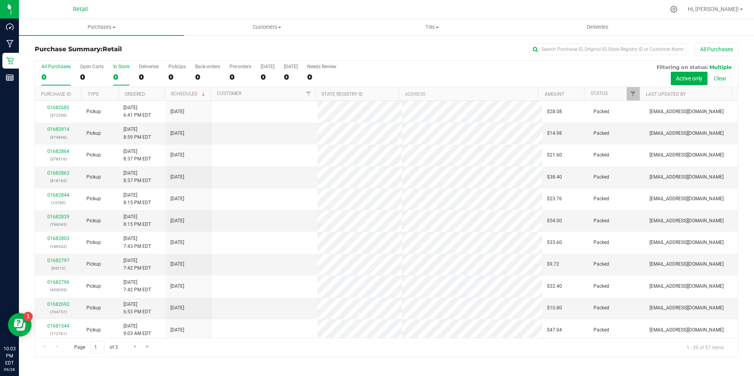
click at [116, 76] on div "0" at bounding box center [121, 77] width 16 height 9
click at [0, 0] on input "In Store 0" at bounding box center [0, 0] width 0 height 0
drag, startPoint x: 116, startPoint y: 76, endPoint x: 116, endPoint y: 82, distance: 6.7
click at [116, 82] on label "In Store 0" at bounding box center [121, 75] width 16 height 22
click at [0, 0] on input "In Store 0" at bounding box center [0, 0] width 0 height 0
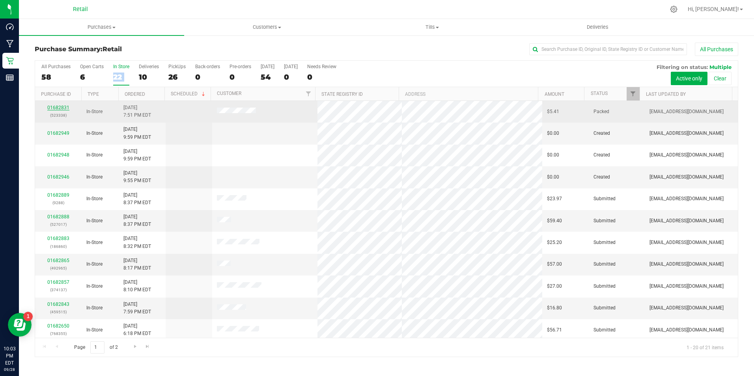
drag, startPoint x: 116, startPoint y: 82, endPoint x: 68, endPoint y: 108, distance: 54.5
click at [68, 108] on link "01682831" at bounding box center [58, 108] width 22 height 6
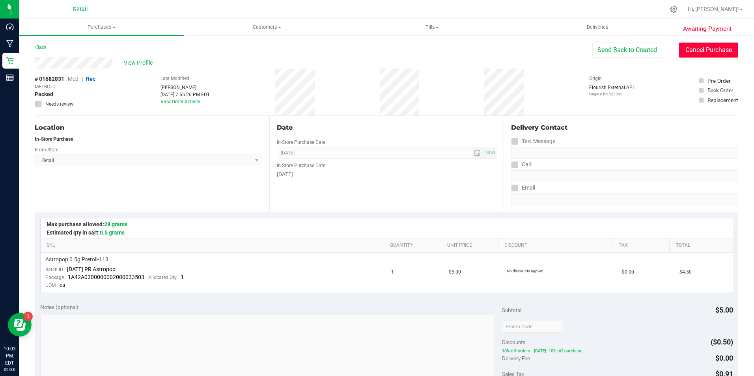
click at [726, 46] on button "Cancel Purchase" at bounding box center [708, 50] width 59 height 15
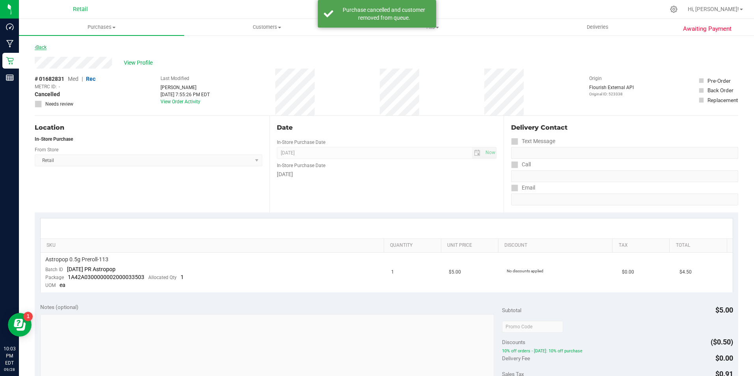
click at [45, 47] on link "Back" at bounding box center [41, 48] width 12 height 6
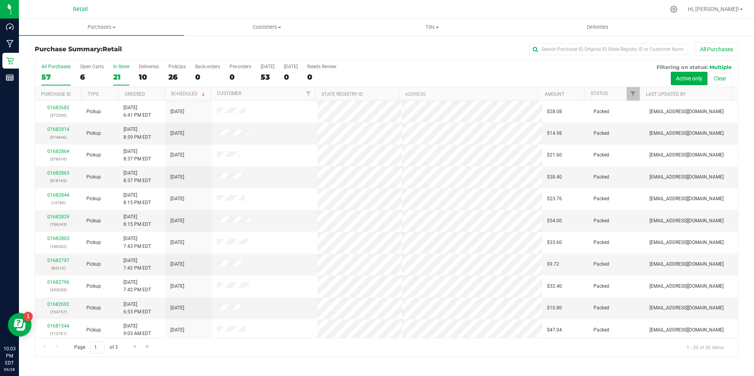
click at [121, 71] on label "In Store 21" at bounding box center [121, 75] width 16 height 22
click at [0, 0] on input "In Store 21" at bounding box center [0, 0] width 0 height 0
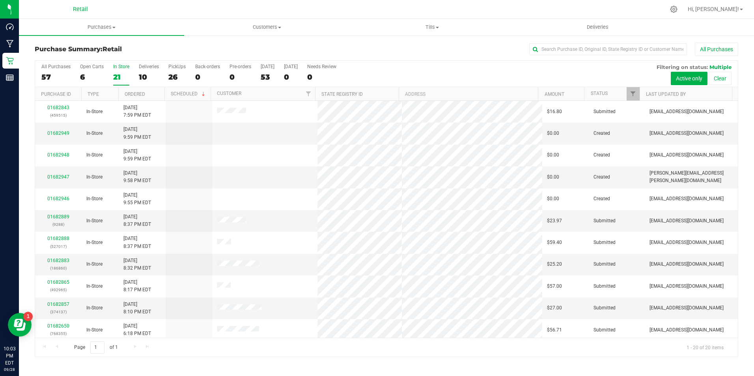
click at [120, 71] on label "In Store 21" at bounding box center [121, 75] width 16 height 22
click at [0, 0] on input "In Store 21" at bounding box center [0, 0] width 0 height 0
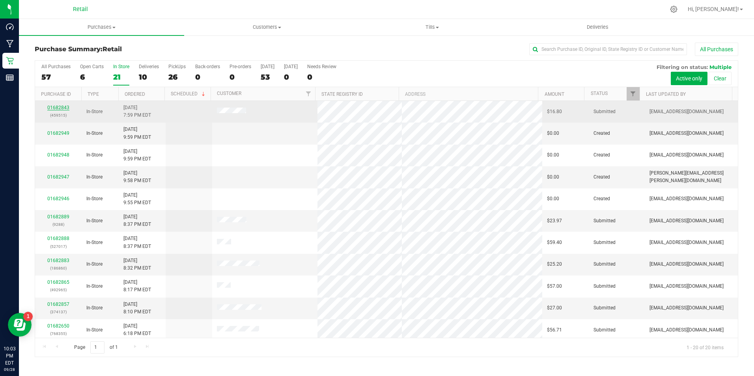
drag, startPoint x: 121, startPoint y: 71, endPoint x: 60, endPoint y: 110, distance: 71.9
click at [60, 110] on link "01682843" at bounding box center [58, 108] width 22 height 6
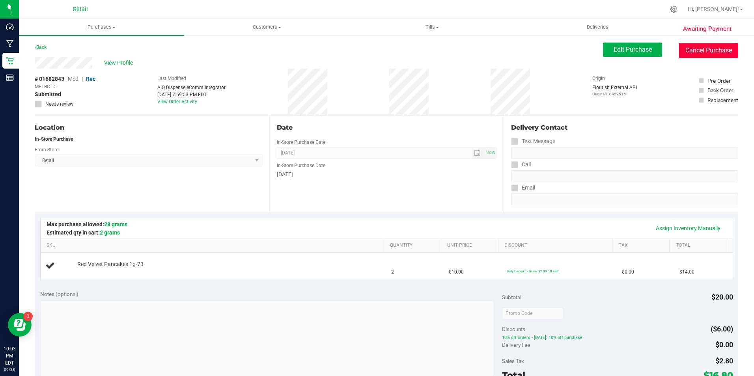
click at [692, 54] on button "Cancel Purchase" at bounding box center [708, 50] width 59 height 15
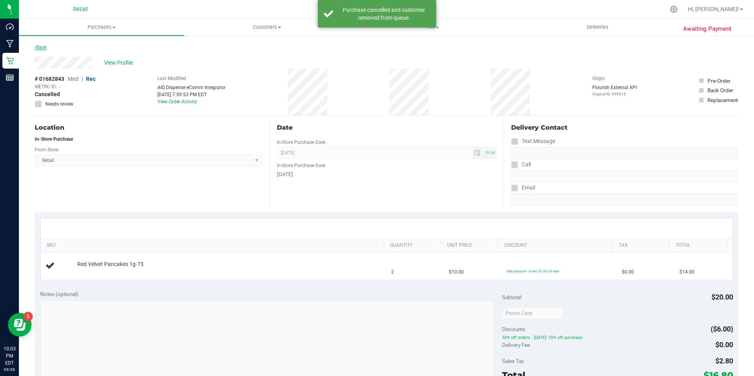
click at [43, 48] on link "Back" at bounding box center [41, 48] width 12 height 6
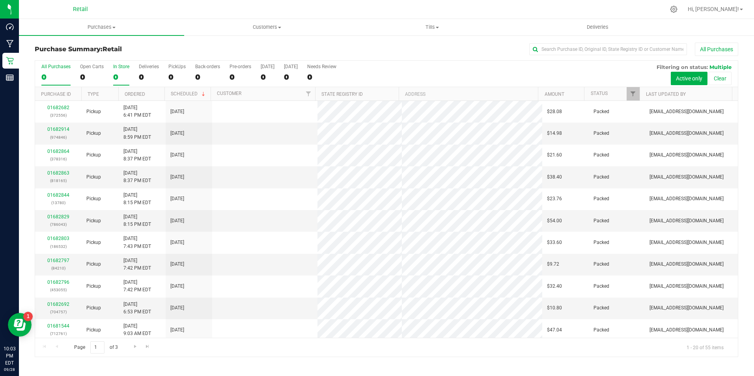
click at [118, 80] on div "0" at bounding box center [121, 77] width 16 height 9
click at [0, 0] on input "In Store 0" at bounding box center [0, 0] width 0 height 0
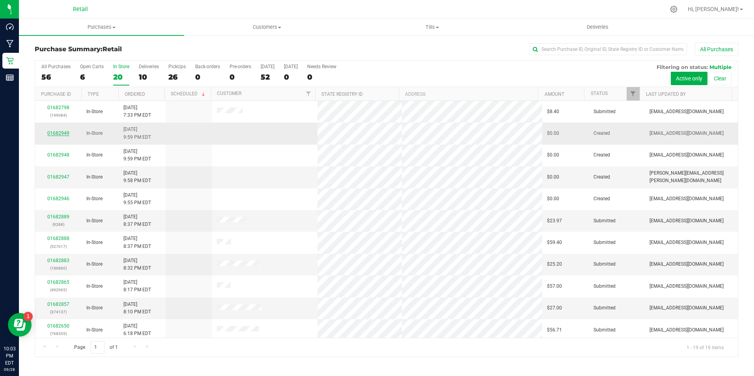
click at [59, 135] on link "01682949" at bounding box center [58, 134] width 22 height 6
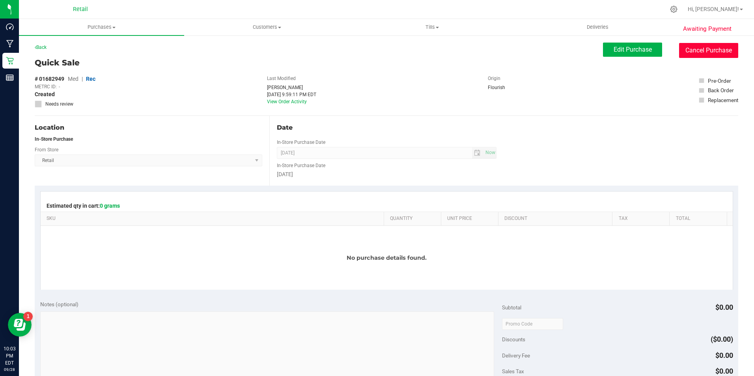
click at [708, 52] on button "Cancel Purchase" at bounding box center [708, 50] width 59 height 15
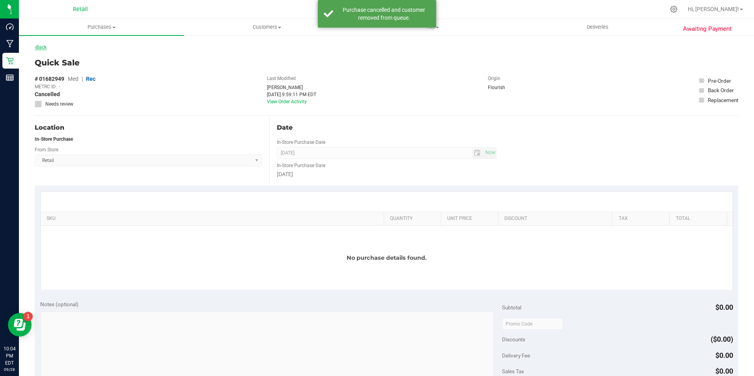
click at [46, 49] on link "Back" at bounding box center [41, 48] width 12 height 6
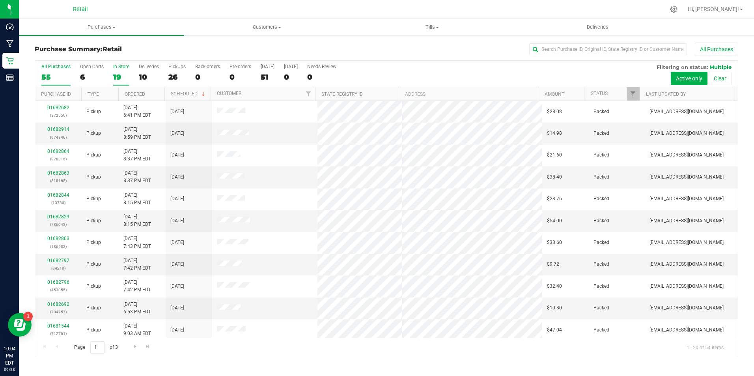
click at [118, 70] on label "In Store 19" at bounding box center [121, 75] width 16 height 22
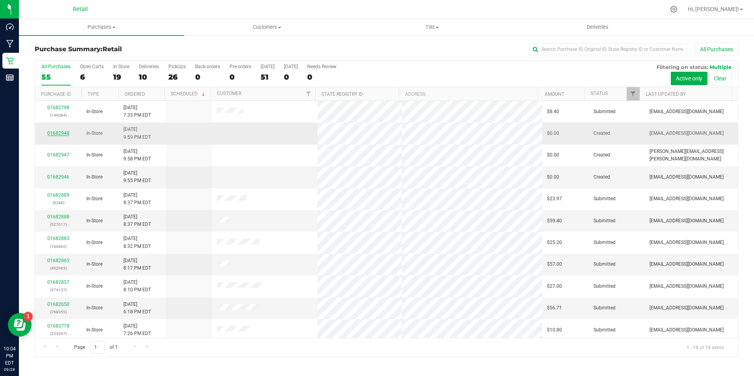
click at [60, 131] on link "01682948" at bounding box center [58, 134] width 22 height 6
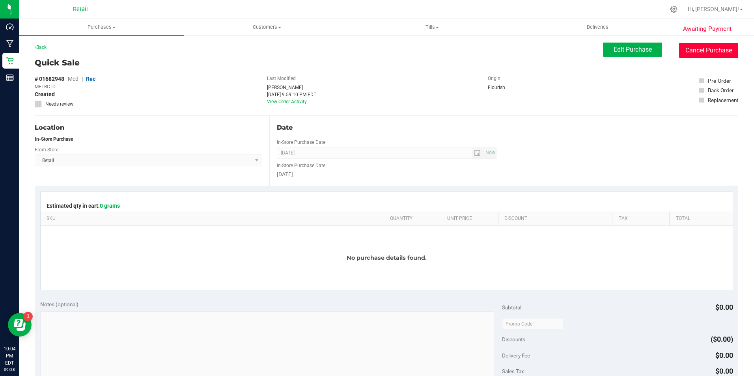
click at [706, 57] on button "Cancel Purchase" at bounding box center [708, 50] width 59 height 15
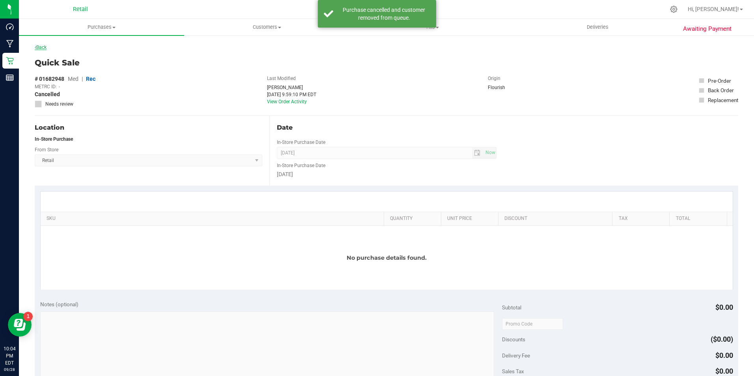
click at [39, 48] on link "Back" at bounding box center [41, 48] width 12 height 6
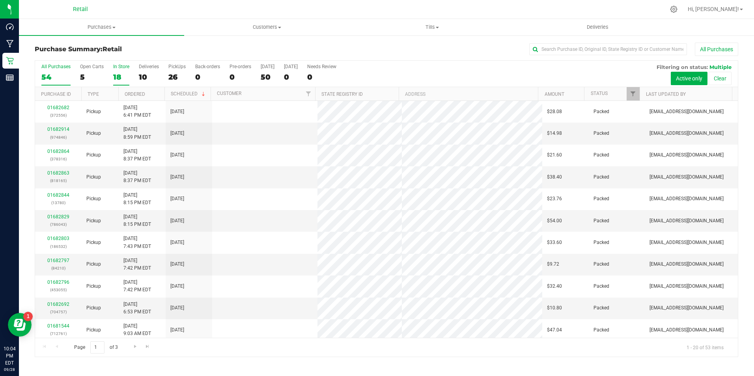
click at [125, 81] on div "18" at bounding box center [121, 77] width 16 height 9
click at [0, 0] on input "In Store 18" at bounding box center [0, 0] width 0 height 0
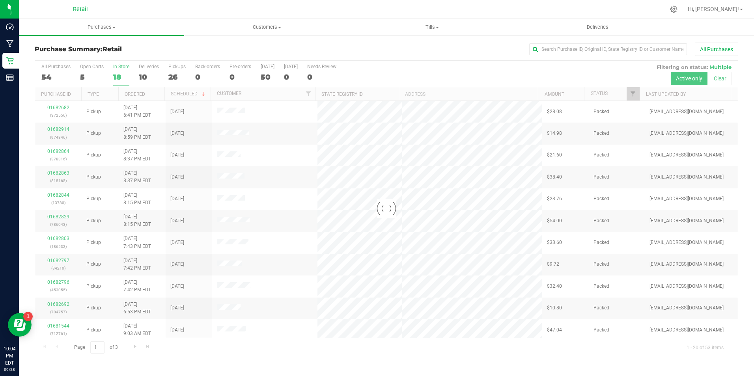
click at [125, 81] on div "18" at bounding box center [121, 77] width 16 height 9
click at [0, 0] on input "In Store 18" at bounding box center [0, 0] width 0 height 0
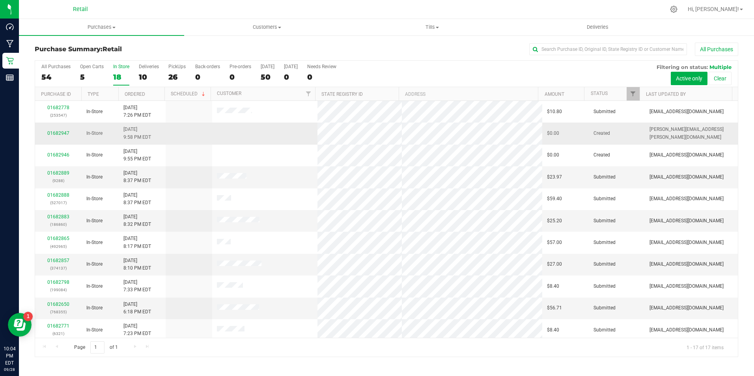
click at [61, 129] on td "01682947" at bounding box center [58, 134] width 47 height 22
click at [70, 127] on td "01682947" at bounding box center [58, 134] width 47 height 22
click at [67, 130] on div "01682947" at bounding box center [58, 133] width 37 height 7
click at [61, 133] on link "01682947" at bounding box center [58, 134] width 22 height 6
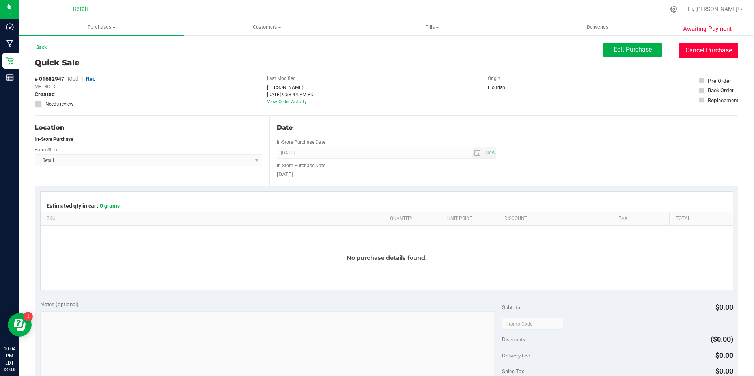
click at [702, 49] on button "Cancel Purchase" at bounding box center [708, 50] width 59 height 15
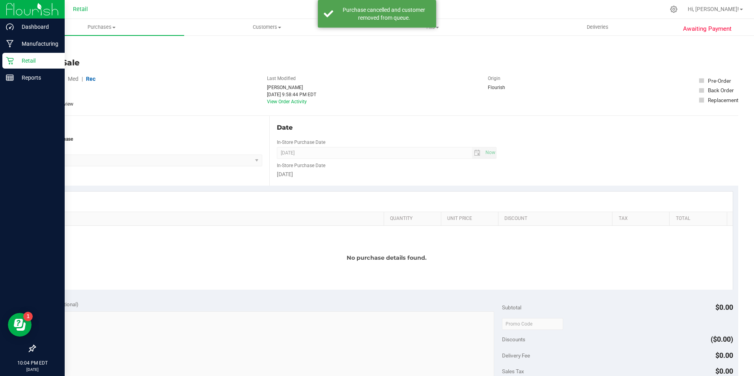
click at [45, 56] on p "Retail" at bounding box center [37, 60] width 47 height 9
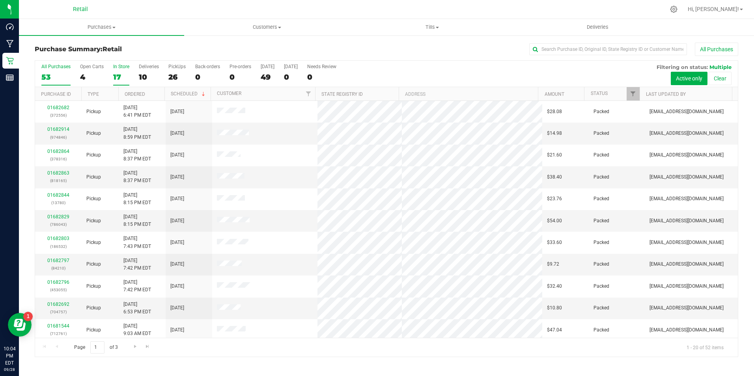
click at [115, 75] on div "17" at bounding box center [121, 77] width 16 height 9
click at [0, 0] on input "In Store 17" at bounding box center [0, 0] width 0 height 0
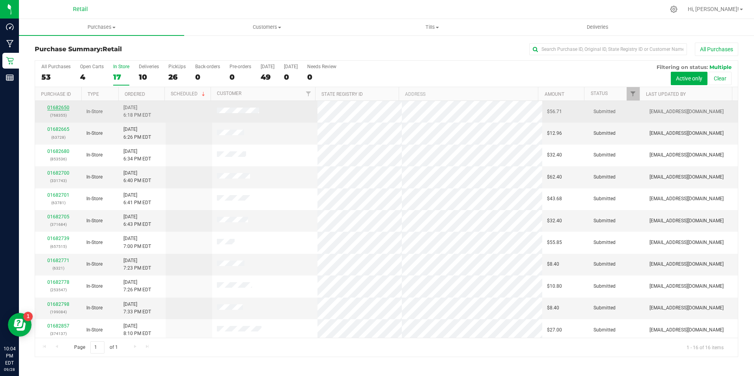
click at [60, 109] on link "01682650" at bounding box center [58, 108] width 22 height 6
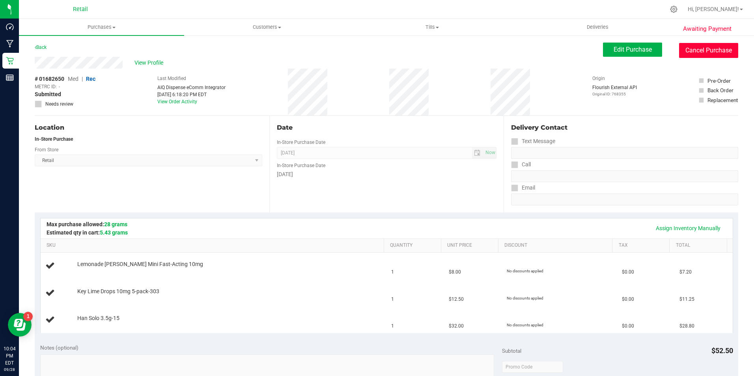
click at [699, 47] on button "Cancel Purchase" at bounding box center [708, 50] width 59 height 15
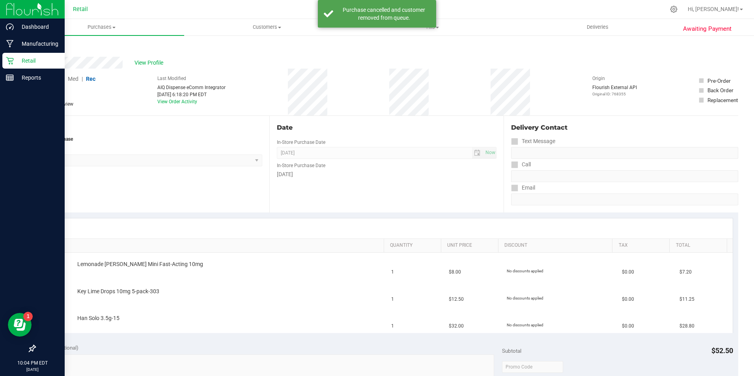
click at [2, 60] on link "Retail" at bounding box center [32, 61] width 65 height 17
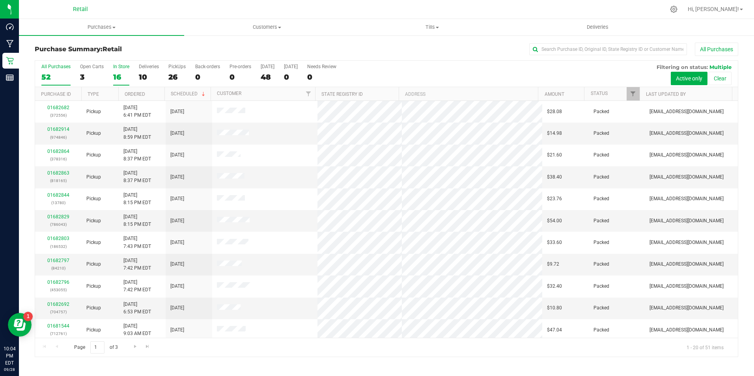
click at [121, 68] on div "In Store" at bounding box center [121, 67] width 16 height 6
click at [0, 0] on input "In Store 16" at bounding box center [0, 0] width 0 height 0
click at [57, 133] on div "01682680 (853536)" at bounding box center [58, 133] width 37 height 15
click at [65, 129] on link "01682680" at bounding box center [58, 130] width 22 height 6
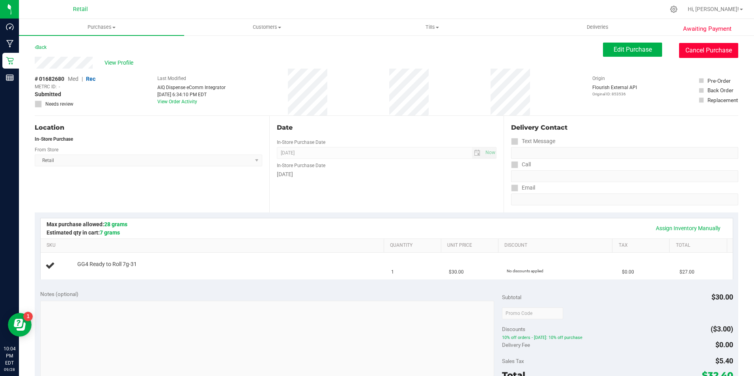
click at [728, 50] on button "Cancel Purchase" at bounding box center [708, 50] width 59 height 15
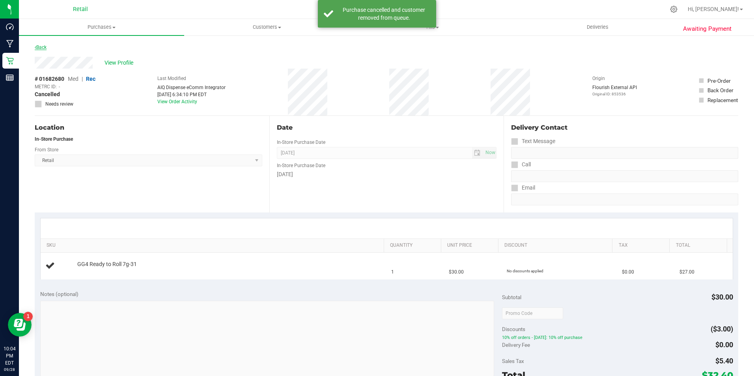
click at [47, 47] on link "Back" at bounding box center [41, 48] width 12 height 6
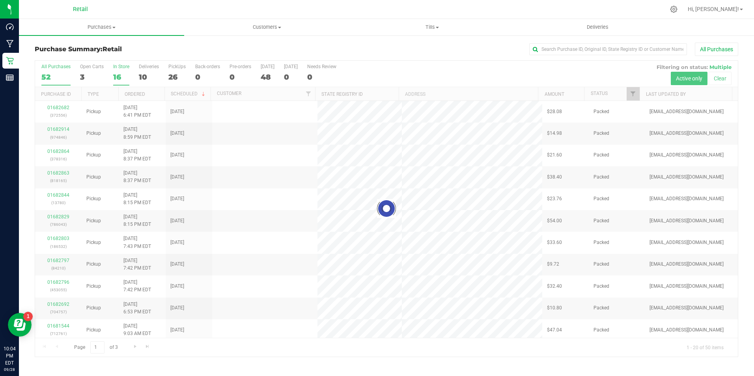
click at [116, 73] on div "16" at bounding box center [121, 77] width 16 height 9
click at [0, 0] on input "In Store 16" at bounding box center [0, 0] width 0 height 0
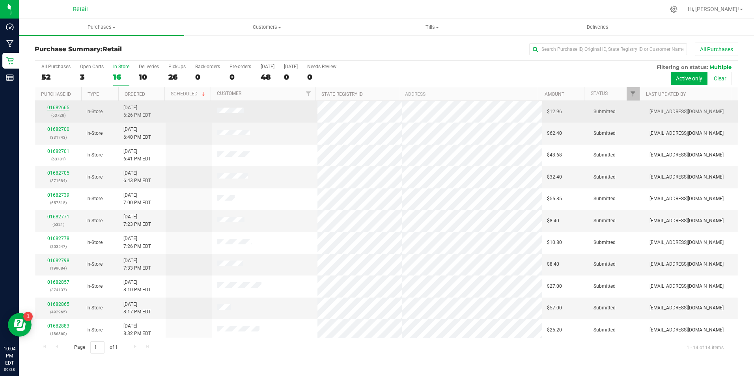
click at [67, 106] on link "01682665" at bounding box center [58, 108] width 22 height 6
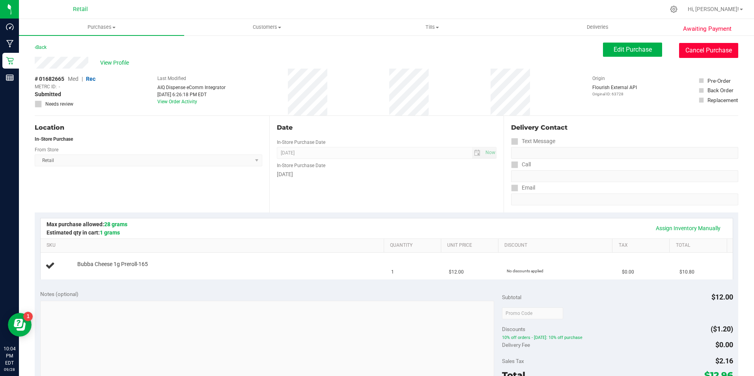
click at [719, 54] on button "Cancel Purchase" at bounding box center [708, 50] width 59 height 15
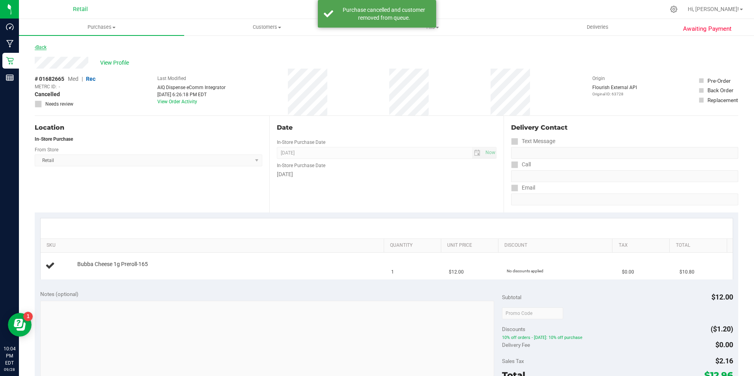
click at [40, 47] on link "Back" at bounding box center [41, 48] width 12 height 6
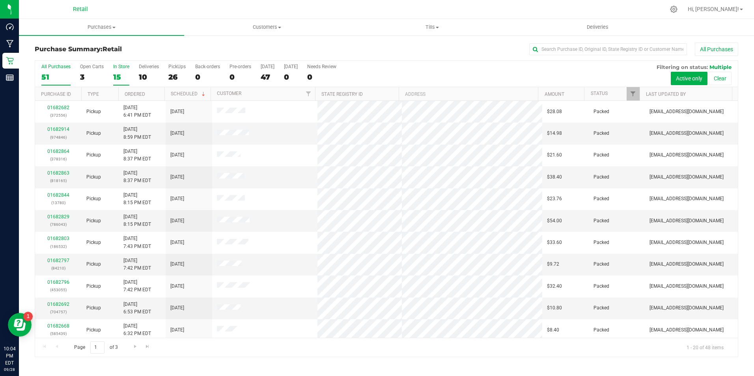
click at [123, 73] on div "15" at bounding box center [121, 77] width 16 height 9
click at [0, 0] on input "In Store 15" at bounding box center [0, 0] width 0 height 0
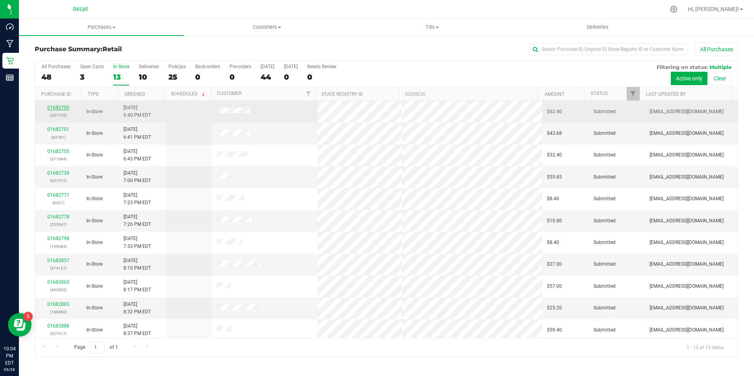
click at [61, 110] on link "01682700" at bounding box center [58, 108] width 22 height 6
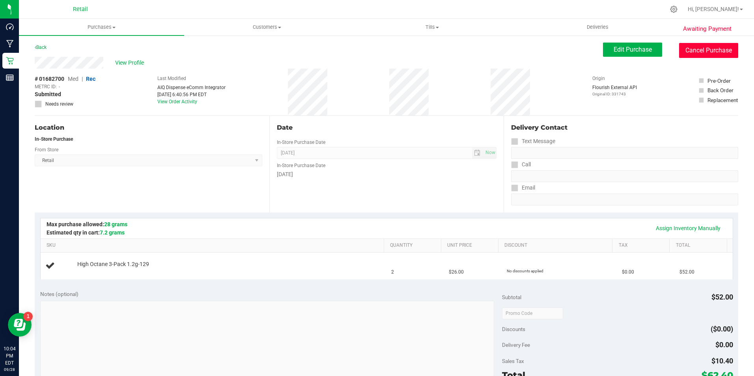
click at [703, 49] on button "Cancel Purchase" at bounding box center [708, 50] width 59 height 15
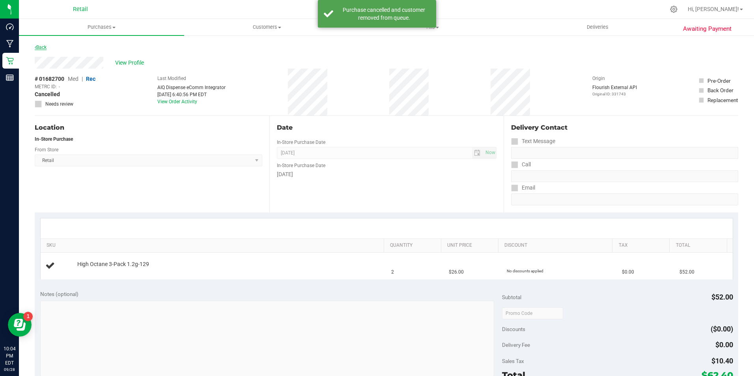
click at [45, 47] on link "Back" at bounding box center [41, 48] width 12 height 6
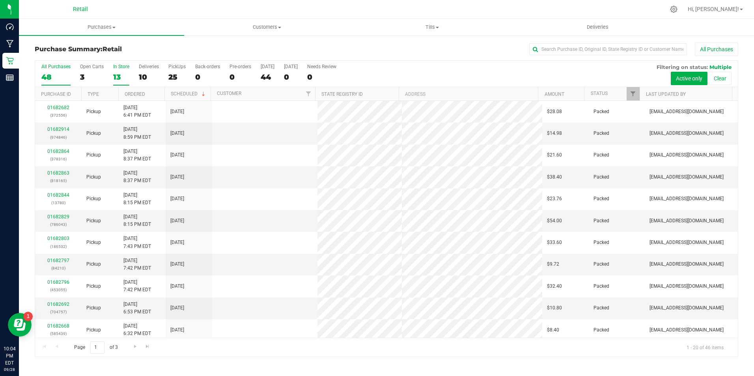
click at [123, 67] on div "In Store" at bounding box center [121, 67] width 16 height 6
click at [0, 0] on input "In Store 13" at bounding box center [0, 0] width 0 height 0
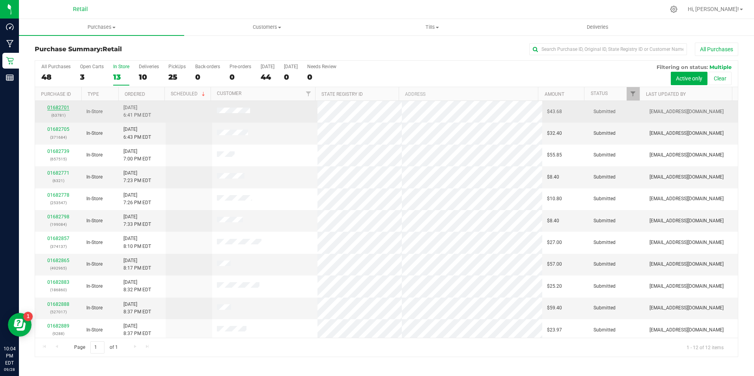
click at [65, 109] on link "01682701" at bounding box center [58, 108] width 22 height 6
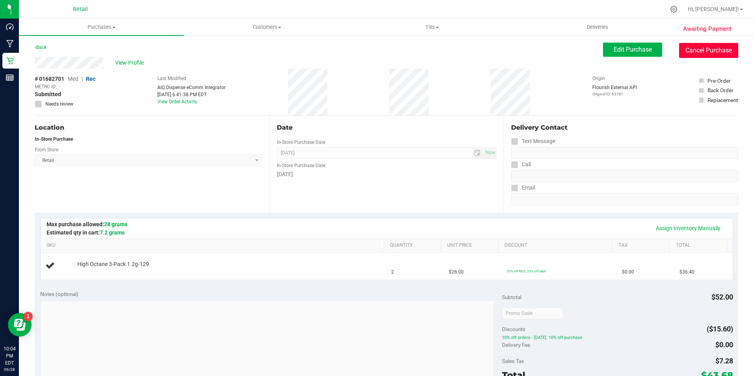
drag, startPoint x: 720, startPoint y: 43, endPoint x: 417, endPoint y: 55, distance: 303.3
click at [718, 44] on button "Cancel Purchase" at bounding box center [708, 50] width 59 height 15
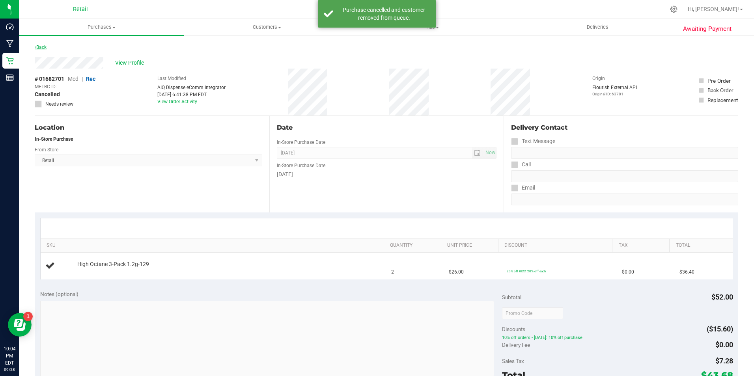
click at [42, 47] on link "Back" at bounding box center [41, 48] width 12 height 6
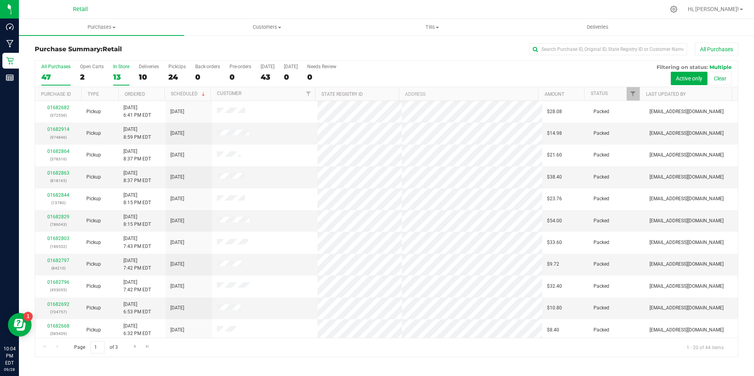
click at [114, 73] on div "13" at bounding box center [121, 77] width 16 height 9
click at [0, 0] on input "In Store 13" at bounding box center [0, 0] width 0 height 0
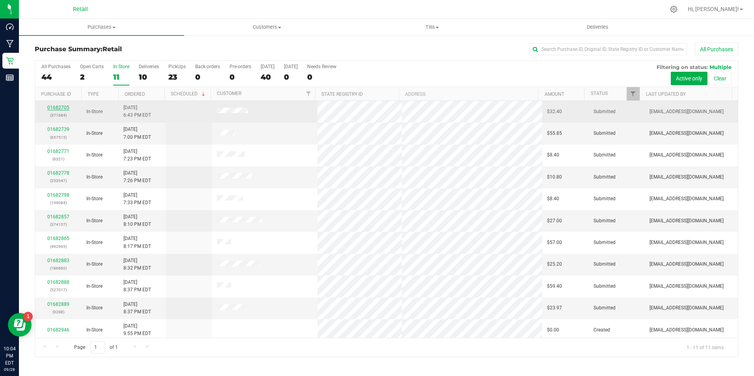
click at [58, 110] on link "01682705" at bounding box center [58, 108] width 22 height 6
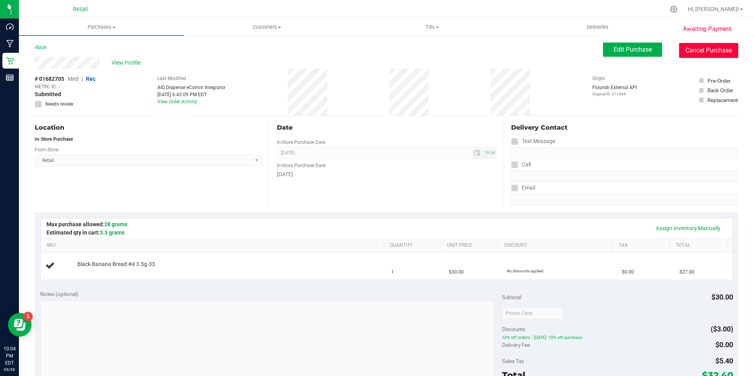
click at [707, 51] on button "Cancel Purchase" at bounding box center [708, 50] width 59 height 15
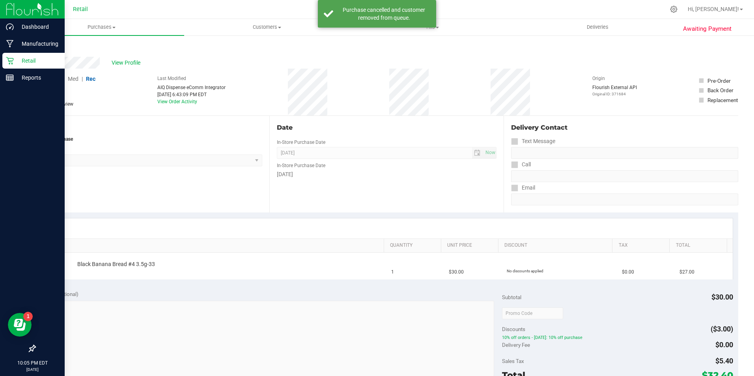
click at [20, 63] on p "Retail" at bounding box center [37, 60] width 47 height 9
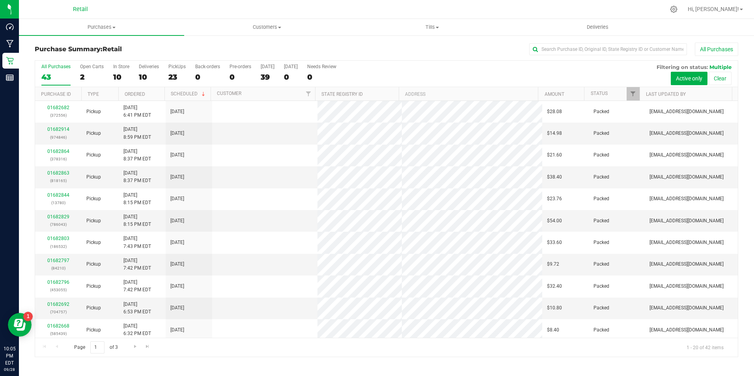
click at [112, 69] on div "All Purchases 43 Open Carts 2 In Store 10 Deliveries 10 PickUps 23 Back-orders …" at bounding box center [386, 74] width 703 height 26
click at [117, 68] on div "In Store" at bounding box center [121, 67] width 16 height 6
click at [0, 0] on input "In Store 10" at bounding box center [0, 0] width 0 height 0
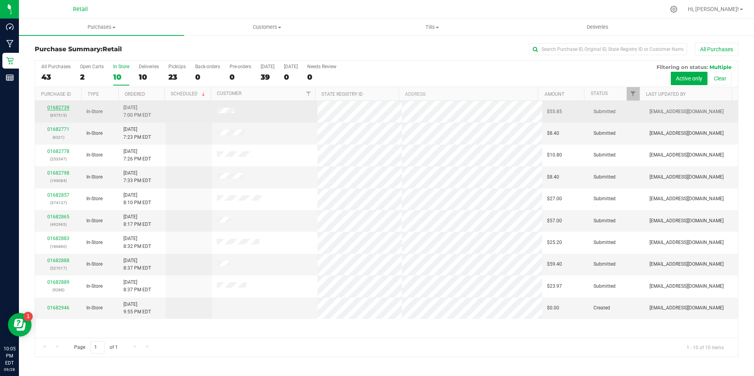
click at [63, 109] on link "01682739" at bounding box center [58, 108] width 22 height 6
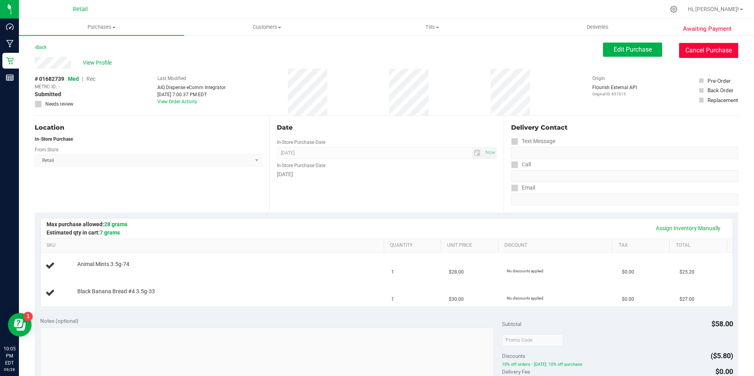
click at [690, 50] on button "Cancel Purchase" at bounding box center [708, 50] width 59 height 15
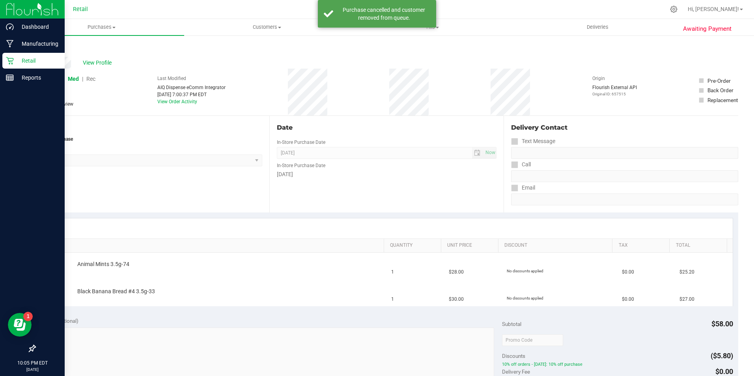
click at [34, 58] on p "Retail" at bounding box center [37, 60] width 47 height 9
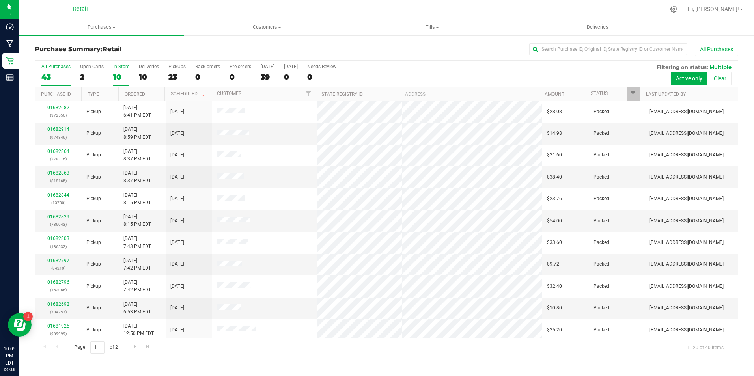
click at [113, 68] on div "In Store" at bounding box center [121, 67] width 16 height 6
click at [0, 0] on input "In Store 10" at bounding box center [0, 0] width 0 height 0
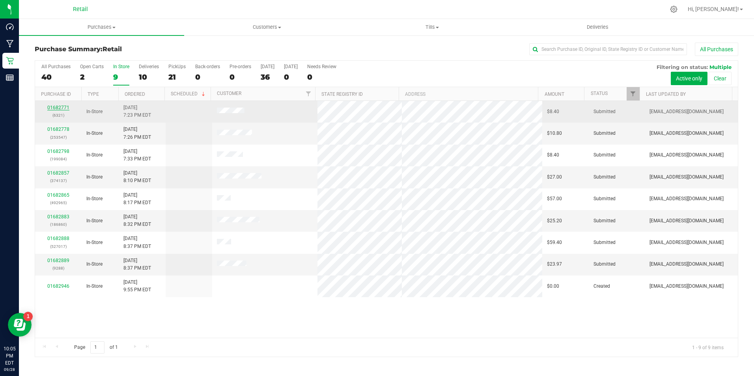
click at [61, 105] on link "01682771" at bounding box center [58, 108] width 22 height 6
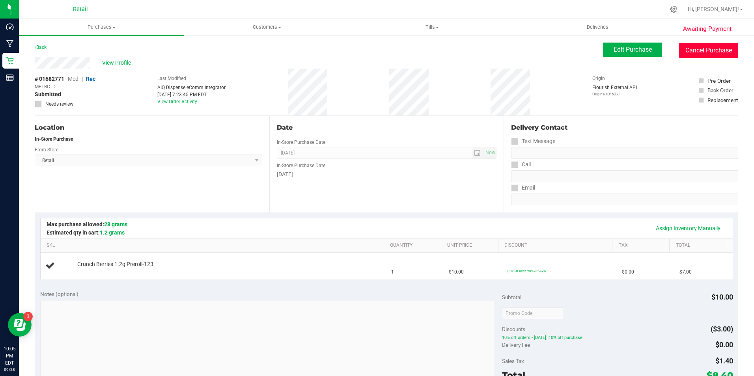
click at [690, 47] on button "Cancel Purchase" at bounding box center [708, 50] width 59 height 15
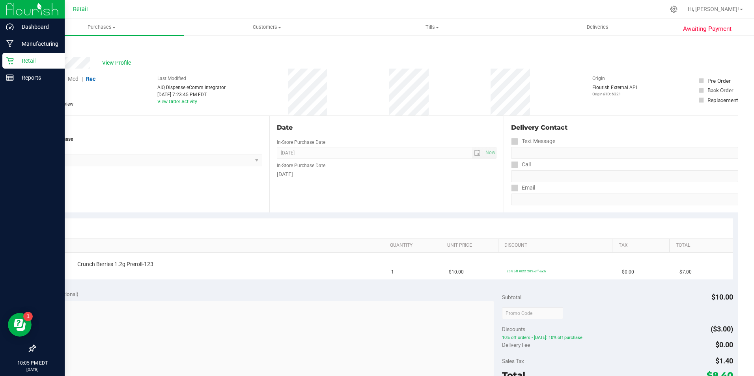
click at [1, 63] on link "Retail" at bounding box center [32, 61] width 65 height 17
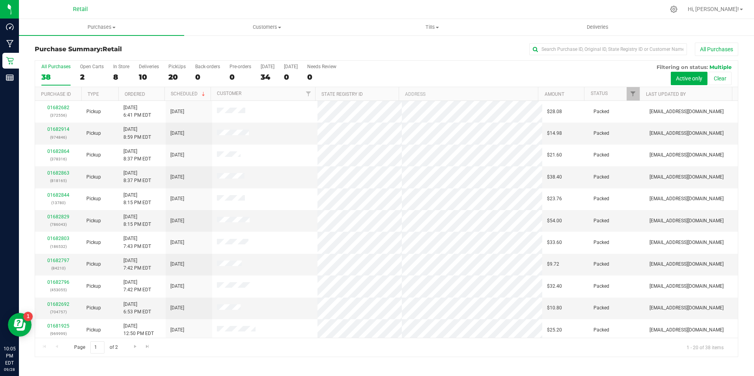
click at [110, 75] on div "All Purchases 38 Open Carts 2 In Store 8 Deliveries 10 PickUps 20 Back-orders 0…" at bounding box center [386, 74] width 703 height 26
click at [114, 76] on div "8" at bounding box center [121, 77] width 16 height 9
click at [0, 0] on input "In Store 8" at bounding box center [0, 0] width 0 height 0
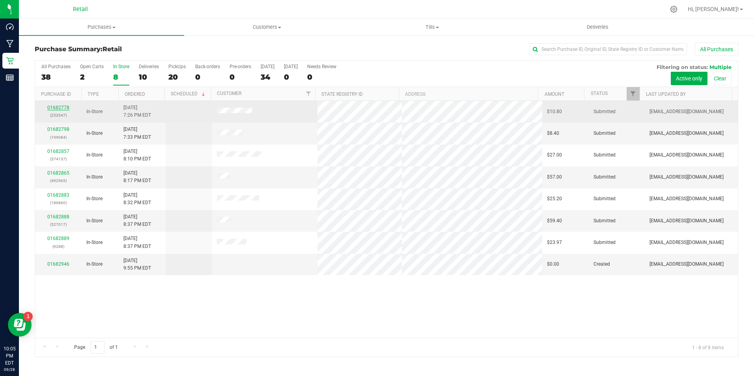
click at [65, 107] on link "01682778" at bounding box center [58, 108] width 22 height 6
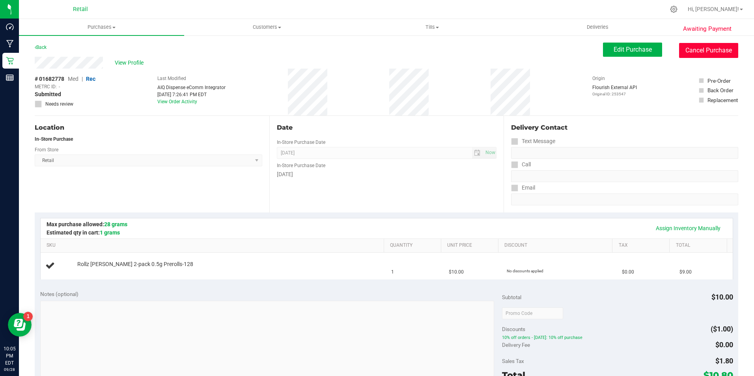
click at [699, 56] on button "Cancel Purchase" at bounding box center [708, 50] width 59 height 15
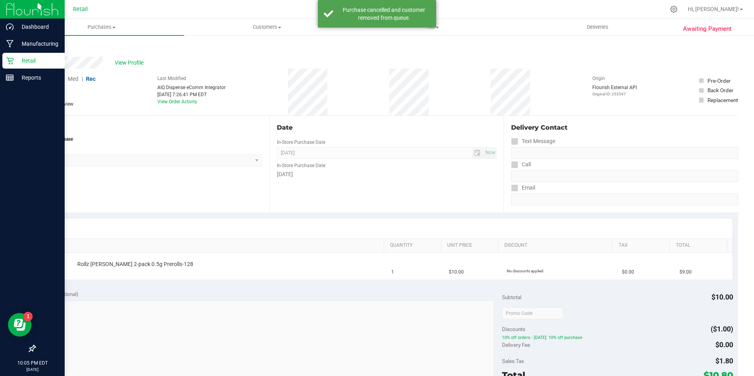
click at [18, 58] on p "Retail" at bounding box center [37, 60] width 47 height 9
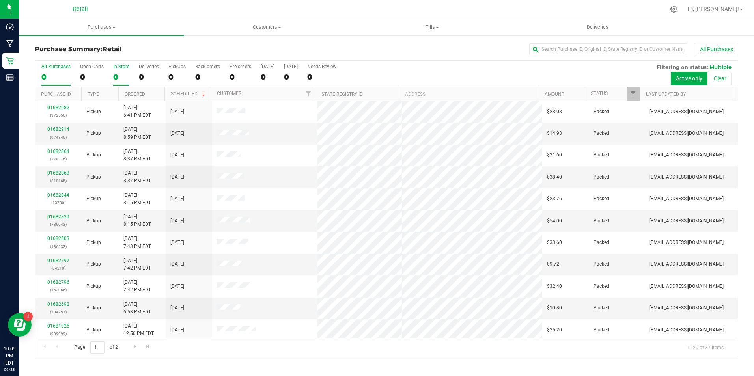
drag, startPoint x: 130, startPoint y: 72, endPoint x: 125, endPoint y: 73, distance: 5.3
click at [129, 73] on div "All Purchases 0 Open Carts 0 In Store 0 Deliveries 0 PickUps 0 Back-orders 0 Pr…" at bounding box center [386, 74] width 703 height 26
click at [124, 73] on div "0" at bounding box center [121, 77] width 16 height 9
click at [0, 0] on input "In Store 0" at bounding box center [0, 0] width 0 height 0
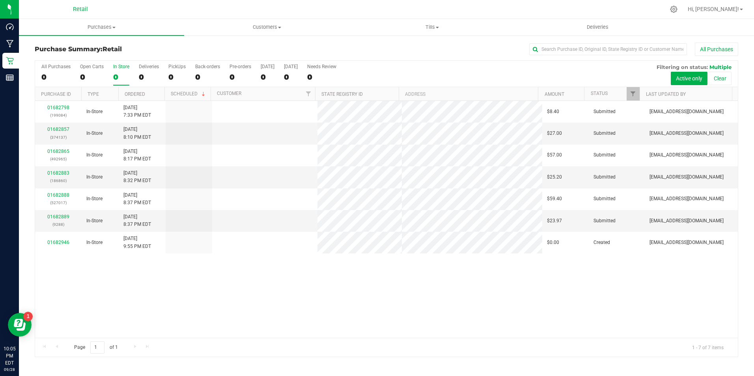
click at [124, 73] on div "0" at bounding box center [121, 77] width 16 height 9
click at [0, 0] on input "In Store 0" at bounding box center [0, 0] width 0 height 0
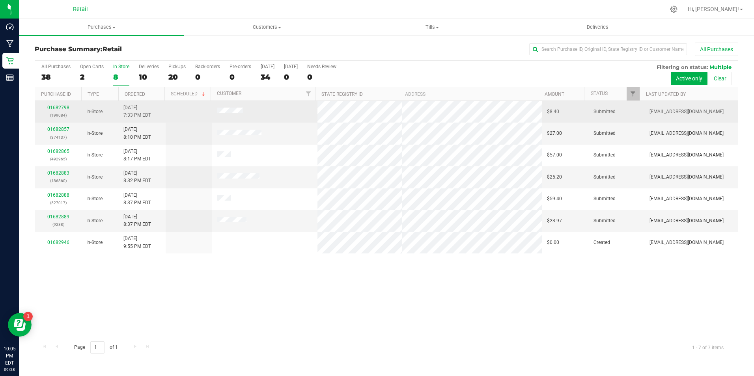
click at [71, 107] on div "01682798 (199084)" at bounding box center [58, 111] width 37 height 15
click at [57, 107] on link "01682798" at bounding box center [58, 108] width 22 height 6
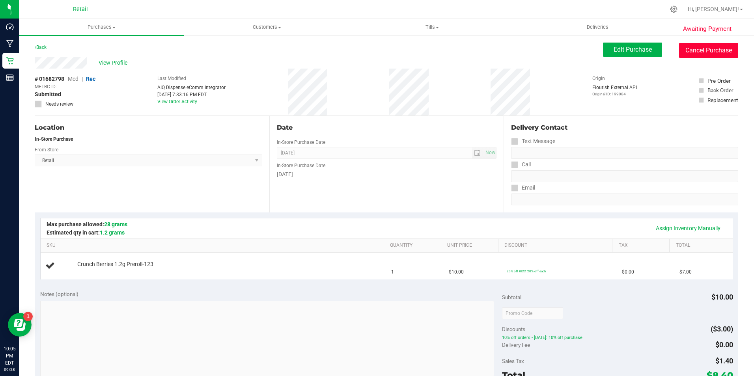
click at [706, 57] on button "Cancel Purchase" at bounding box center [708, 50] width 59 height 15
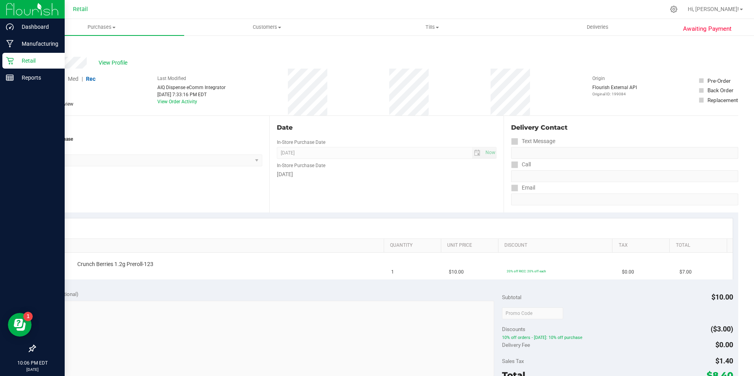
click at [18, 62] on p "Retail" at bounding box center [37, 60] width 47 height 9
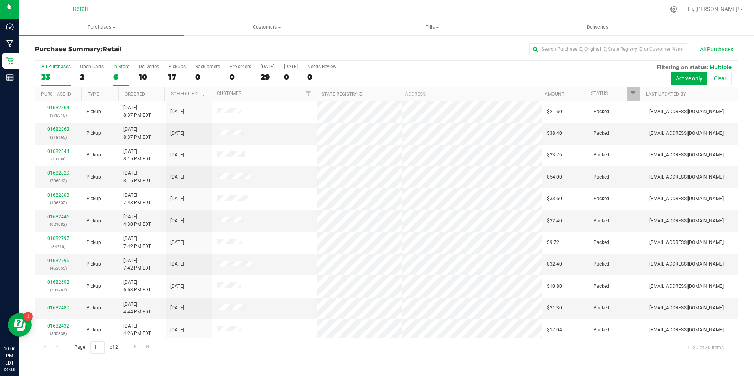
click at [122, 74] on div "6" at bounding box center [121, 77] width 16 height 9
click at [0, 0] on input "In Store 6" at bounding box center [0, 0] width 0 height 0
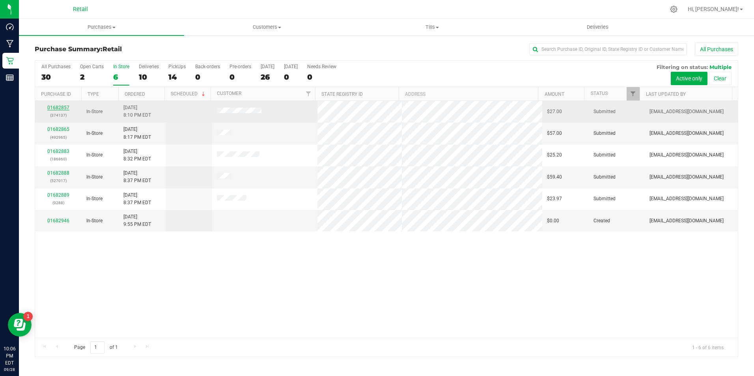
click at [59, 107] on link "01682857" at bounding box center [58, 108] width 22 height 6
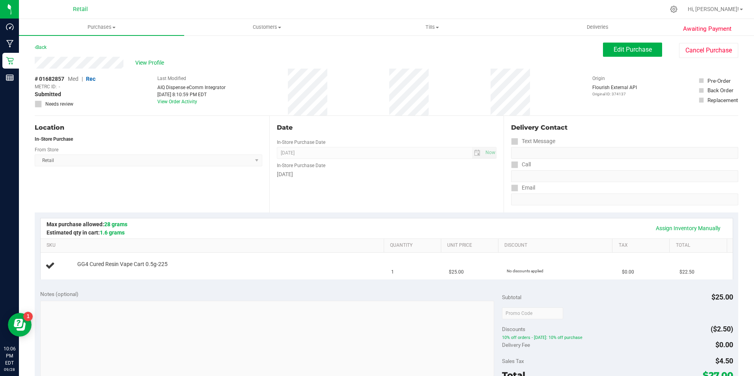
click at [734, 54] on div "Awaiting Payment Back Edit Purchase Cancel Purchase View Profile # 01682857 Med…" at bounding box center [386, 331] width 735 height 592
click at [715, 56] on button "Cancel Purchase" at bounding box center [708, 50] width 59 height 15
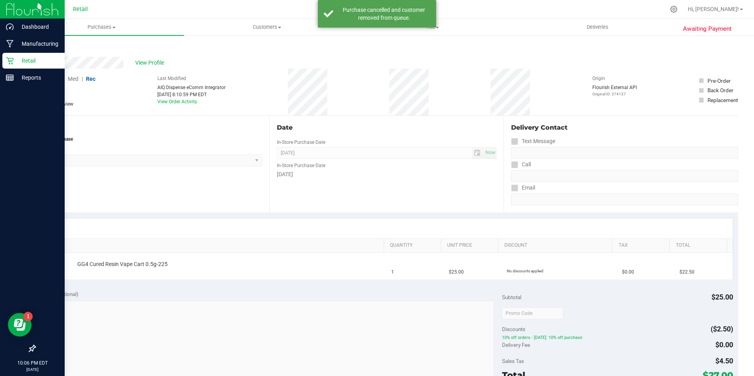
click at [14, 54] on div "Retail" at bounding box center [33, 61] width 62 height 16
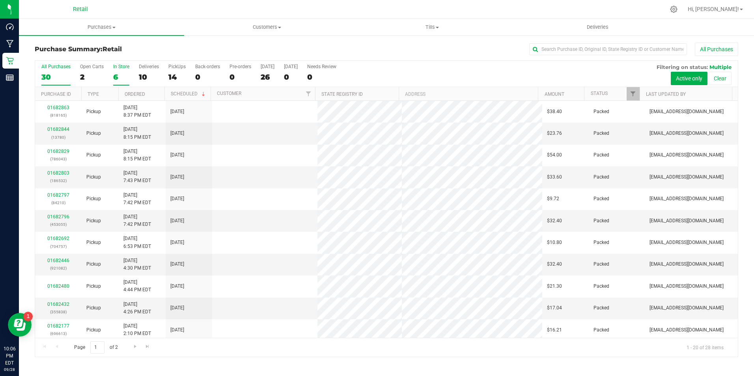
click at [121, 75] on div "6" at bounding box center [121, 77] width 16 height 9
click at [0, 0] on input "In Store 6" at bounding box center [0, 0] width 0 height 0
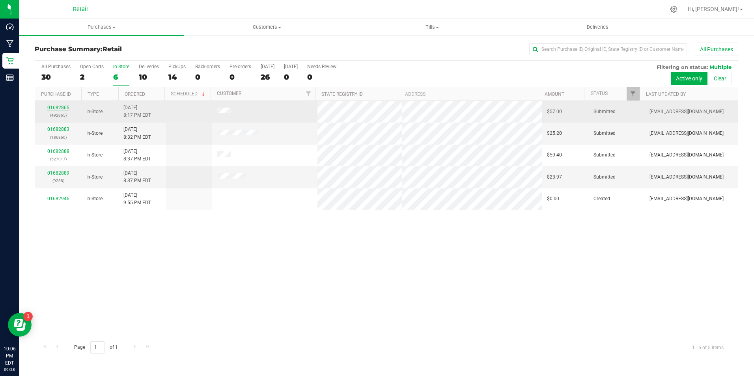
click at [62, 110] on link "01682865" at bounding box center [58, 108] width 22 height 6
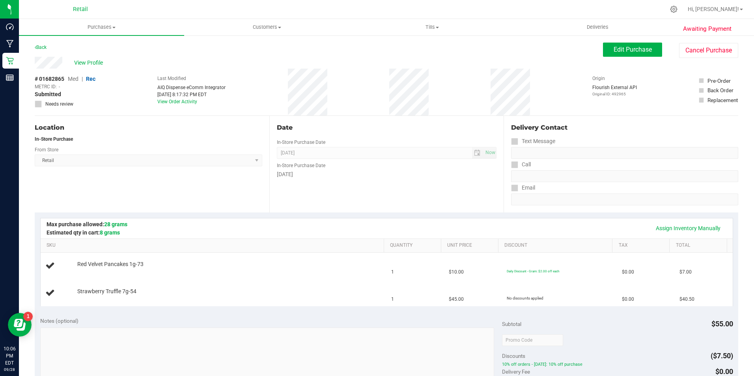
click at [699, 58] on div "View Profile # 01682865 Med | Rec METRC ID: - Submitted Needs review Last Modif…" at bounding box center [387, 86] width 704 height 59
click at [699, 52] on button "Cancel Purchase" at bounding box center [708, 50] width 59 height 15
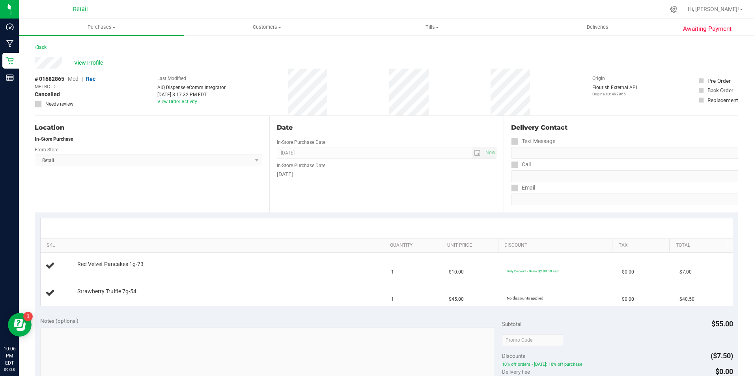
click at [21, 59] on div "Awaiting Payment Back View Profile # 01682865 Med | Rec METRC ID: - Cancelled N…" at bounding box center [386, 344] width 735 height 619
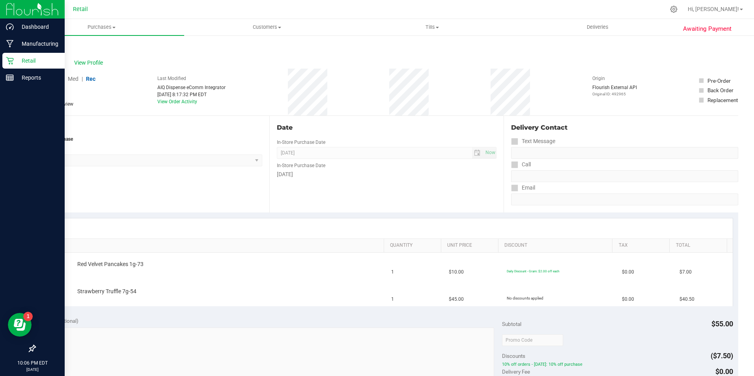
click at [14, 60] on p "Retail" at bounding box center [37, 60] width 47 height 9
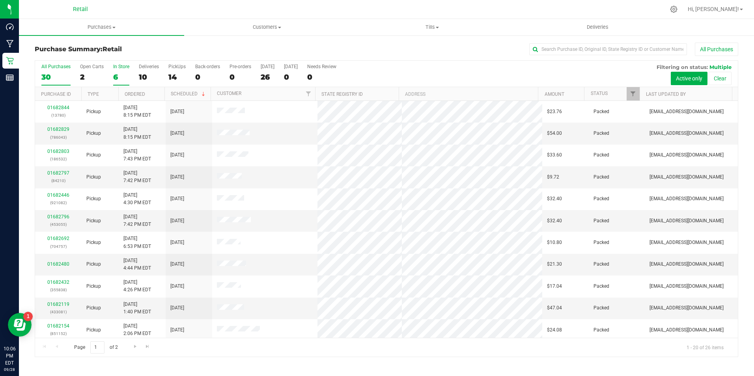
click at [121, 78] on div "6" at bounding box center [121, 77] width 16 height 9
click at [0, 0] on input "In Store 6" at bounding box center [0, 0] width 0 height 0
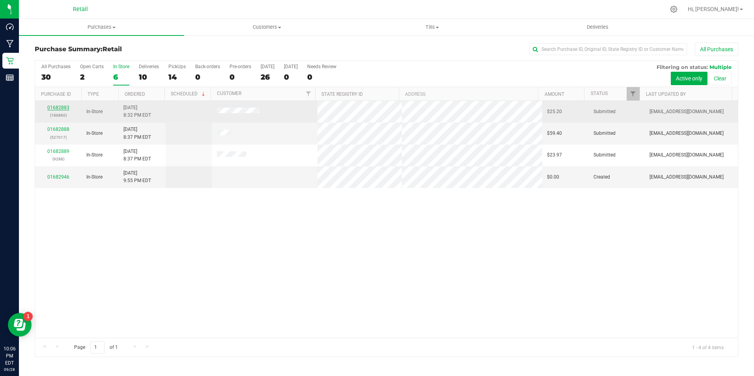
click at [69, 107] on link "01682883" at bounding box center [58, 108] width 22 height 6
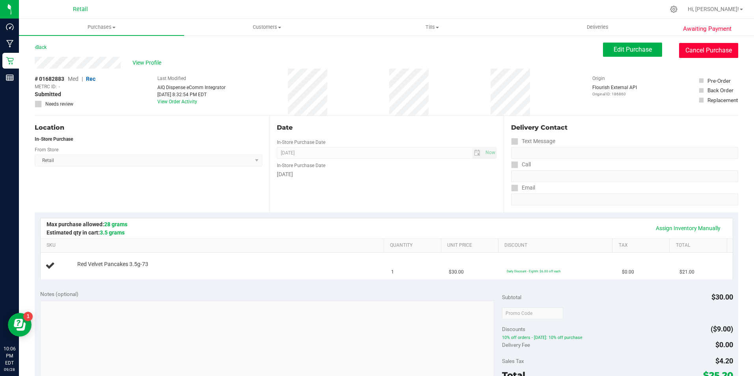
click at [712, 47] on button "Cancel Purchase" at bounding box center [708, 50] width 59 height 15
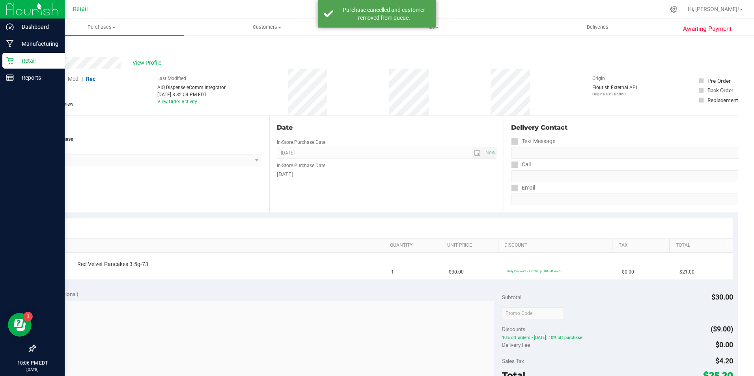
click at [9, 62] on icon at bounding box center [10, 61] width 8 height 8
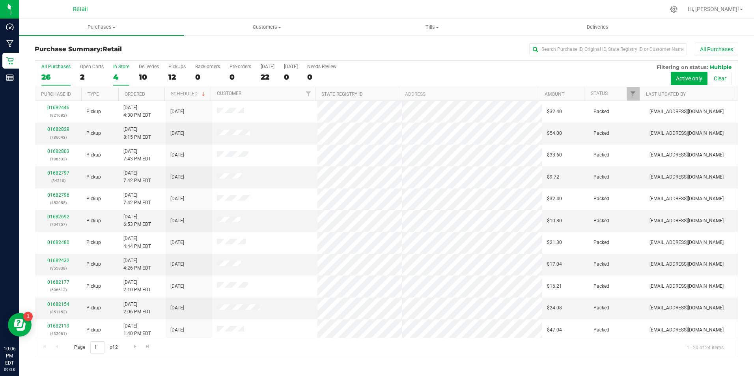
click at [115, 76] on div "4" at bounding box center [121, 77] width 16 height 9
click at [0, 0] on input "In Store 4" at bounding box center [0, 0] width 0 height 0
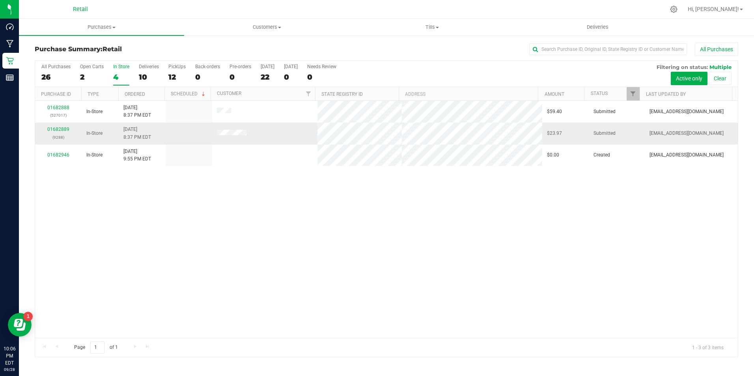
click at [73, 130] on div "01682889 (9288)" at bounding box center [58, 133] width 37 height 15
click at [67, 130] on link "01682889" at bounding box center [58, 130] width 22 height 6
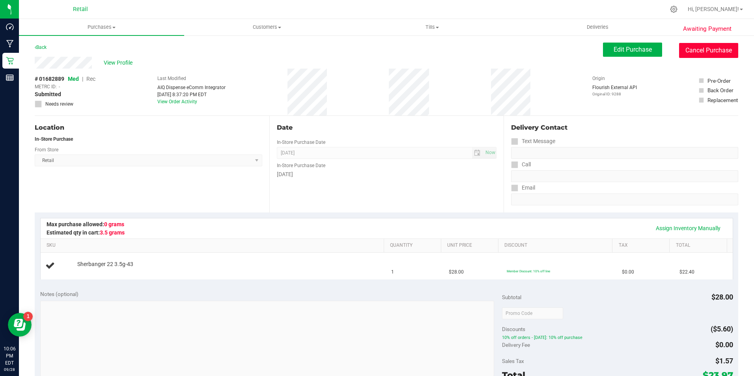
click at [692, 57] on button "Cancel Purchase" at bounding box center [708, 50] width 59 height 15
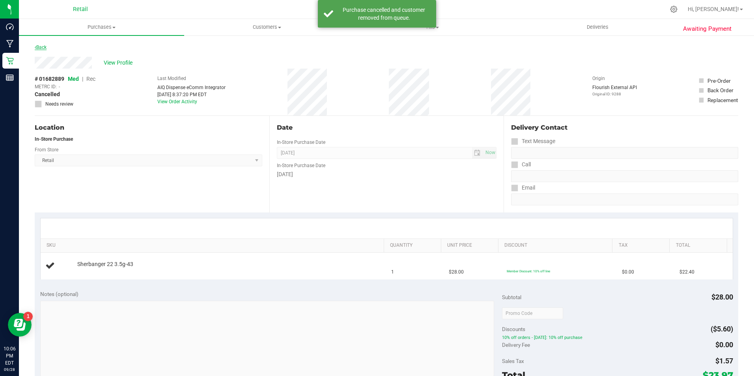
click at [46, 50] on link "Back" at bounding box center [41, 48] width 12 height 6
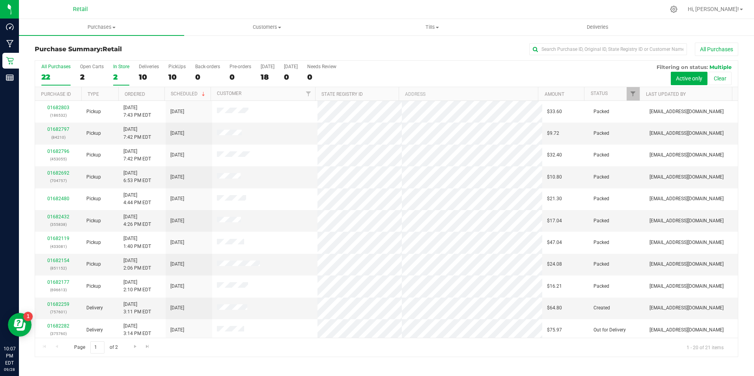
click at [119, 77] on div "2" at bounding box center [121, 77] width 16 height 9
click at [0, 0] on input "In Store 2" at bounding box center [0, 0] width 0 height 0
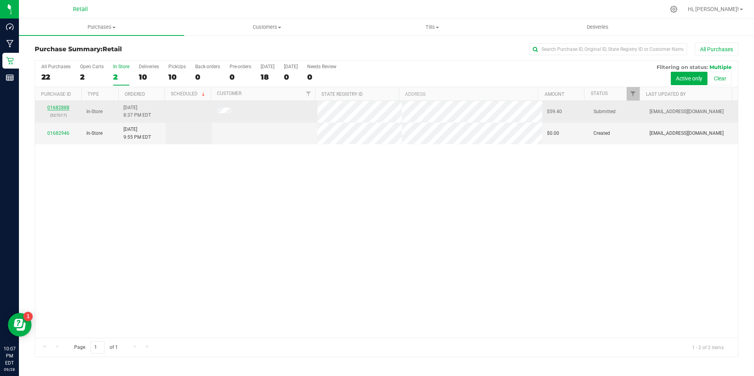
click at [65, 105] on link "01682888" at bounding box center [58, 108] width 22 height 6
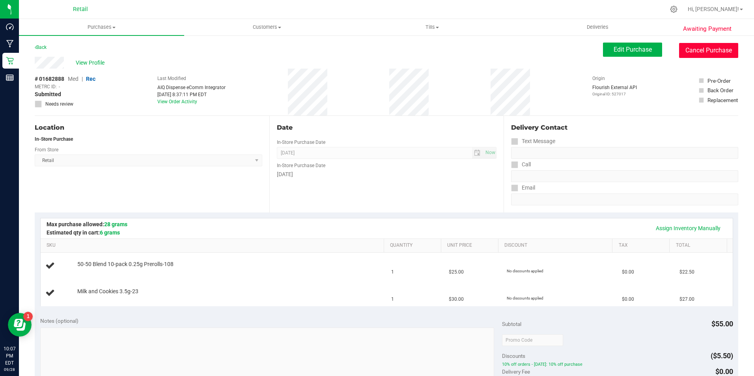
click at [731, 44] on button "Cancel Purchase" at bounding box center [708, 50] width 59 height 15
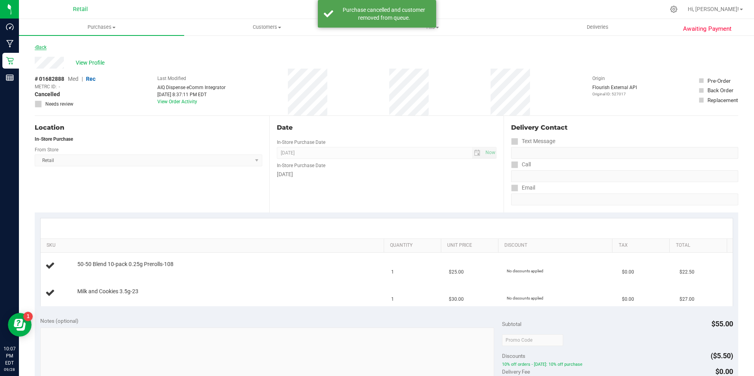
click at [44, 45] on link "Back" at bounding box center [41, 48] width 12 height 6
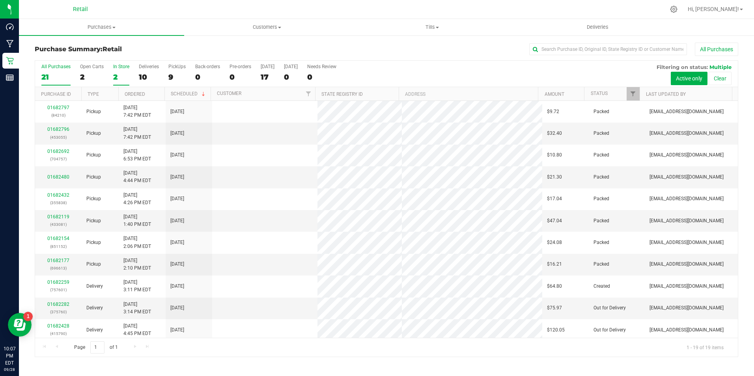
click at [124, 77] on div "2" at bounding box center [121, 77] width 16 height 9
click at [0, 0] on input "In Store 2" at bounding box center [0, 0] width 0 height 0
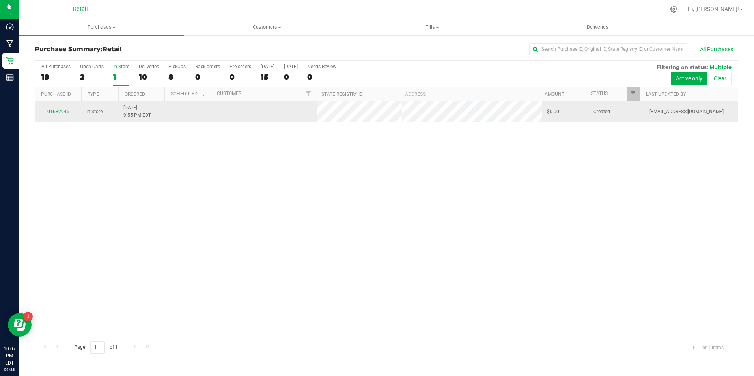
click at [57, 110] on link "01682946" at bounding box center [58, 112] width 22 height 6
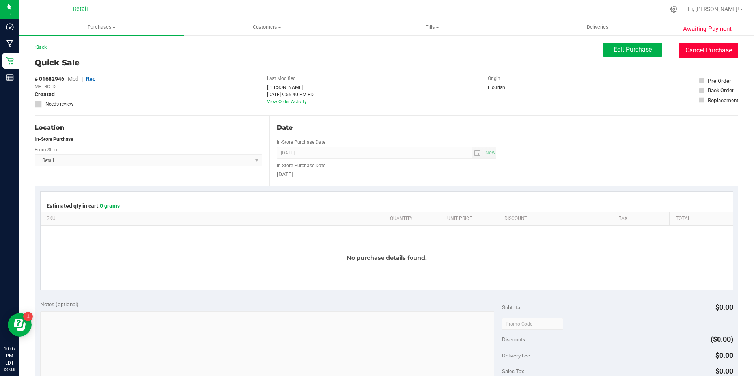
click at [695, 56] on button "Cancel Purchase" at bounding box center [708, 50] width 59 height 15
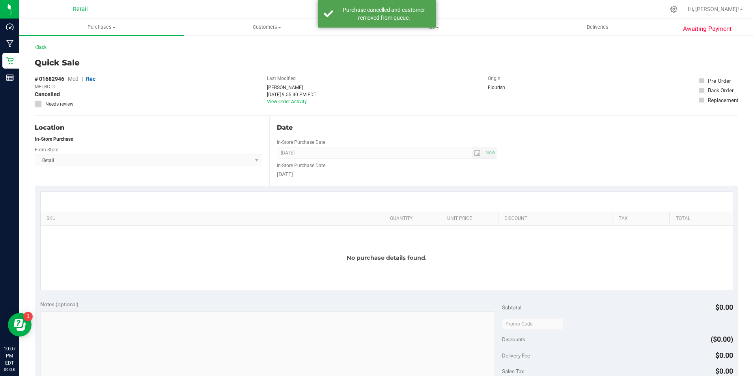
click at [48, 52] on div "Back" at bounding box center [387, 50] width 704 height 14
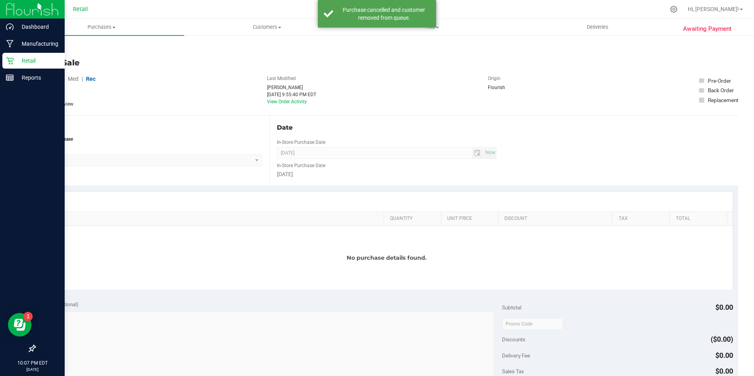
click at [10, 62] on icon at bounding box center [10, 61] width 8 height 8
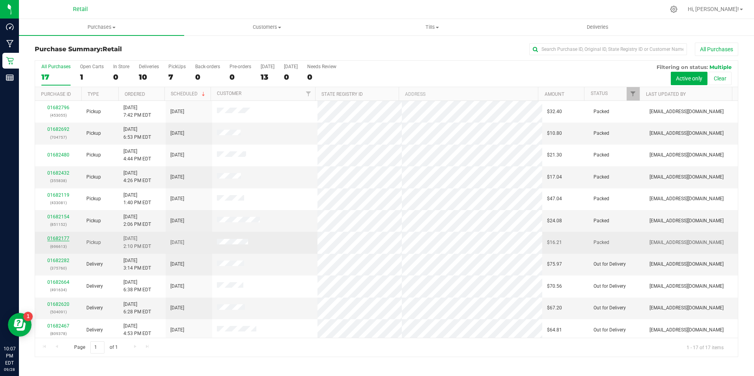
click at [51, 239] on link "01682177" at bounding box center [58, 239] width 22 height 6
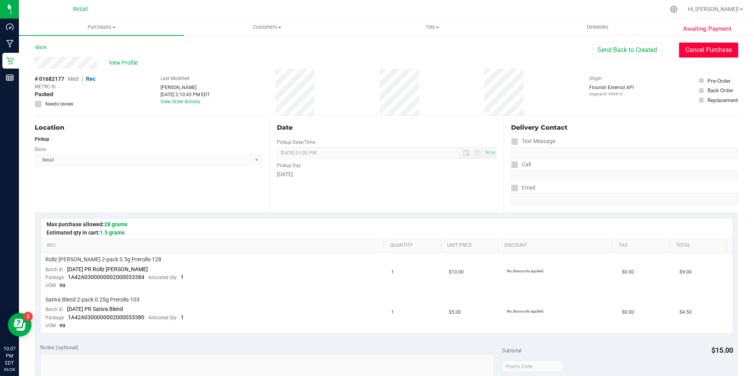
click at [708, 51] on button "Cancel Purchase" at bounding box center [708, 50] width 59 height 15
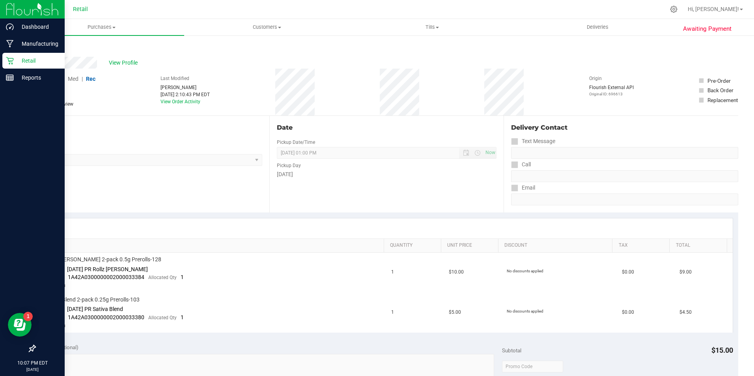
click at [15, 59] on p "Retail" at bounding box center [37, 60] width 47 height 9
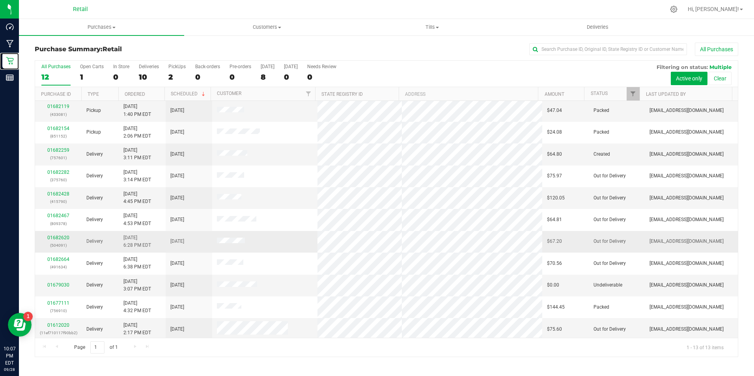
scroll to position [47, 0]
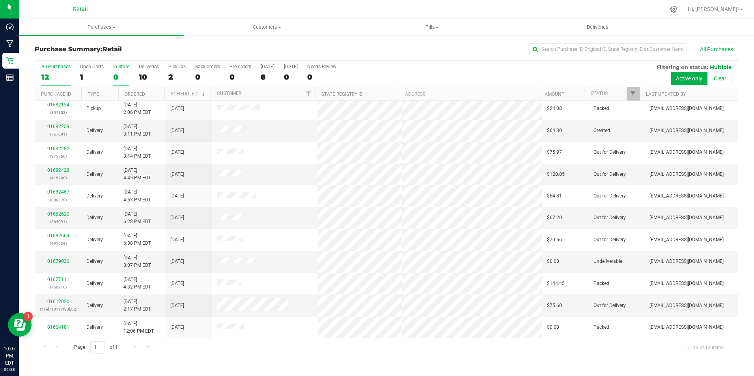
click at [115, 70] on label "In Store 0" at bounding box center [121, 75] width 16 height 22
click at [0, 0] on input "In Store 0" at bounding box center [0, 0] width 0 height 0
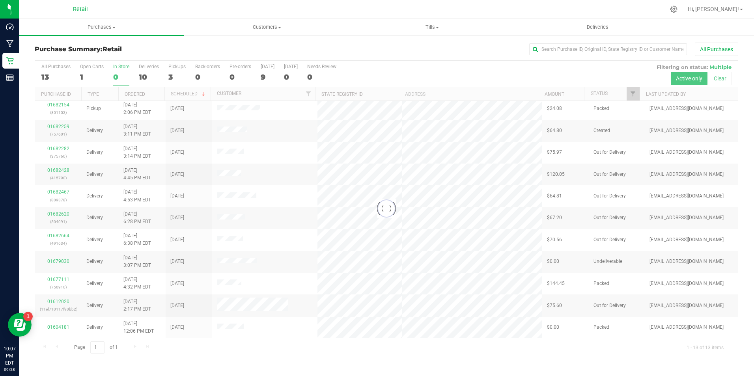
scroll to position [0, 0]
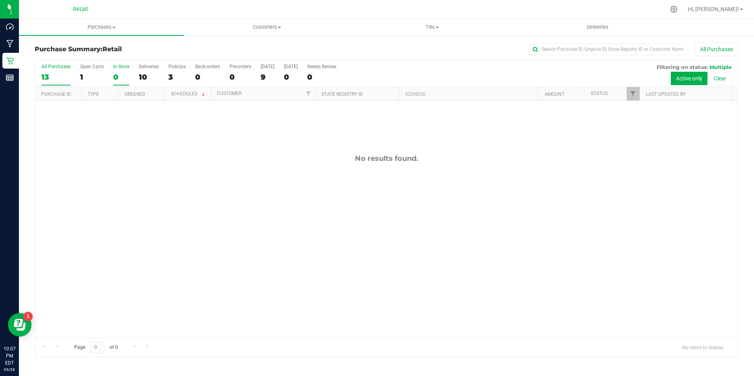
click at [61, 74] on div "13" at bounding box center [55, 77] width 29 height 9
click at [0, 0] on input "All Purchases 13" at bounding box center [0, 0] width 0 height 0
